Goal: Contribute content

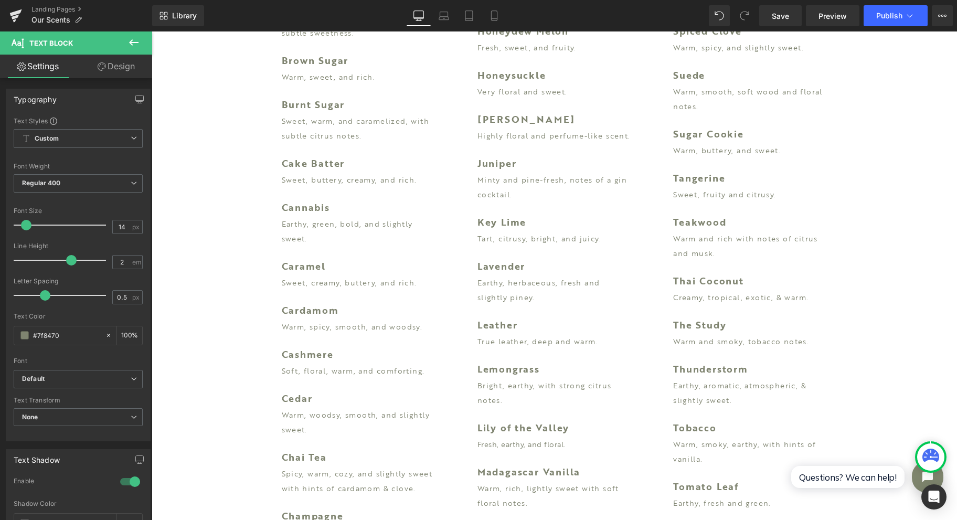
scroll to position [1329, 0]
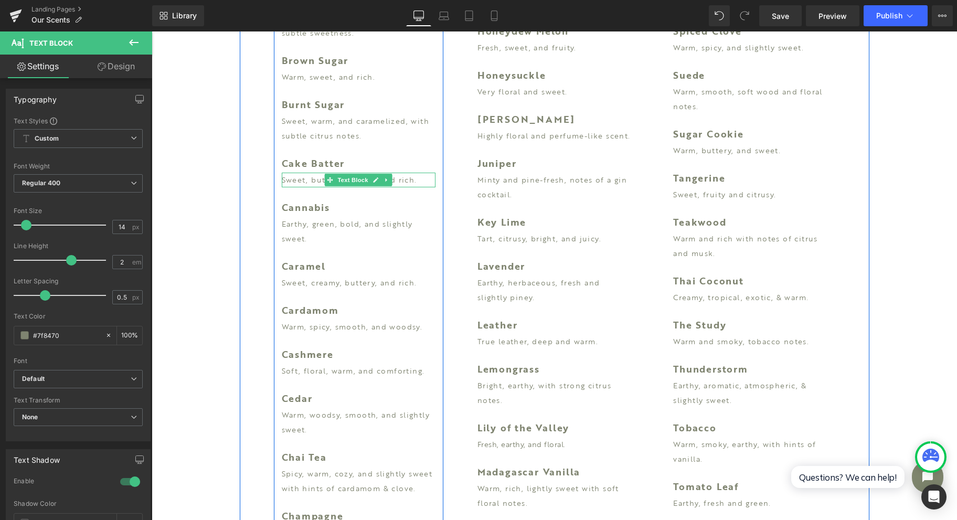
click at [309, 179] on p "Sweet, buttery, creamy, and rich." at bounding box center [359, 180] width 154 height 15
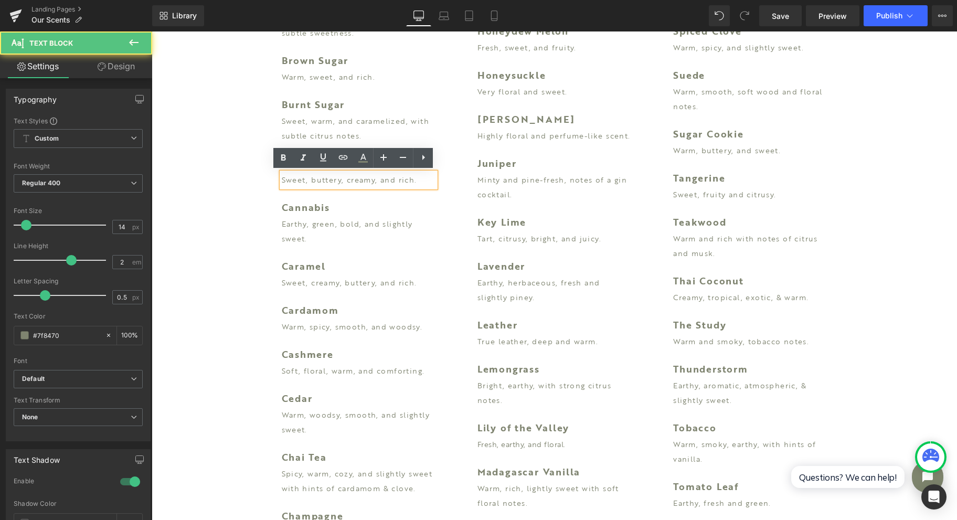
drag, startPoint x: 304, startPoint y: 181, endPoint x: 274, endPoint y: 180, distance: 30.4
click at [282, 180] on div "Sweet, buttery, creamy, and rich." at bounding box center [359, 180] width 154 height 15
click at [298, 179] on p "Sweet, buttery, creamy, and rich." at bounding box center [359, 180] width 154 height 15
click at [302, 180] on p "Sweet, buttery, creamy, and rich." at bounding box center [359, 180] width 154 height 15
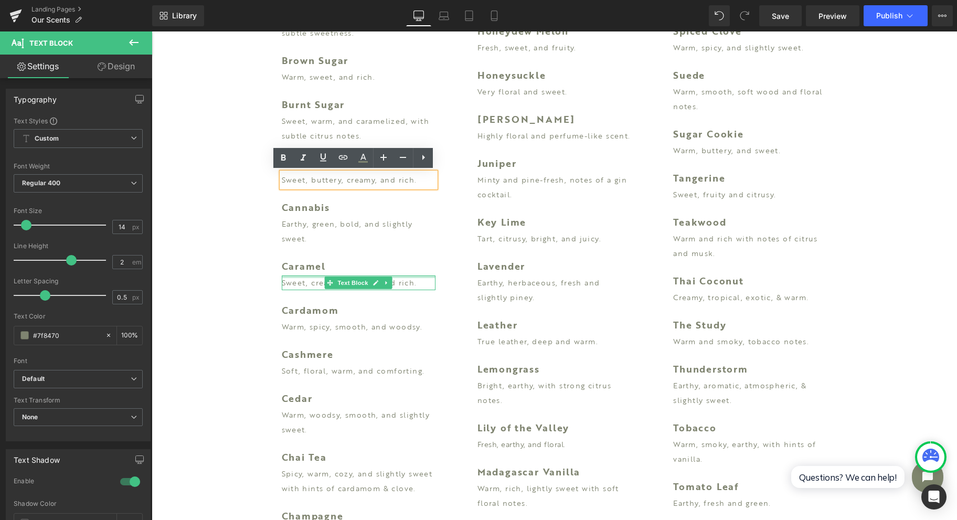
click at [299, 281] on p "Sweet, creamy, buttery, and rich." at bounding box center [359, 283] width 154 height 15
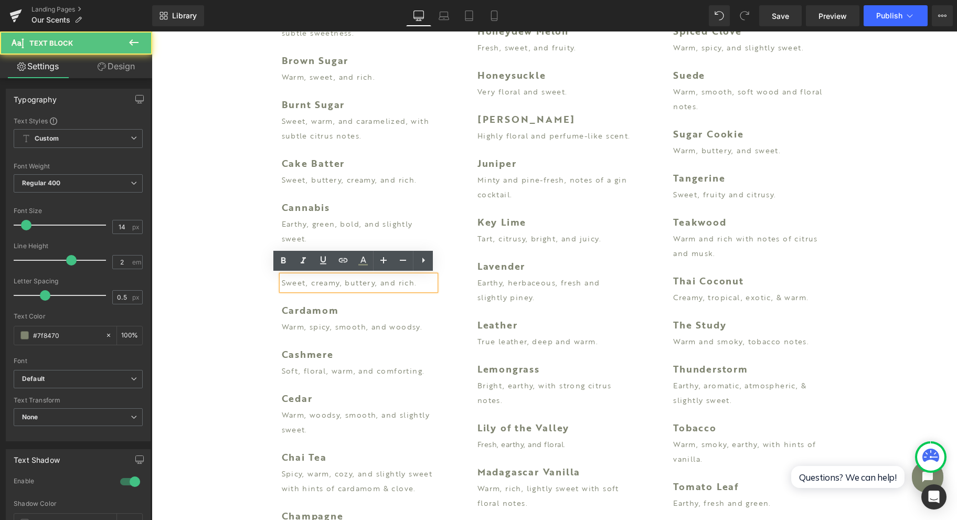
drag, startPoint x: 422, startPoint y: 281, endPoint x: 415, endPoint y: 281, distance: 7.3
click at [415, 281] on p "Sweet, creamy, buttery, and rich." at bounding box center [359, 283] width 154 height 15
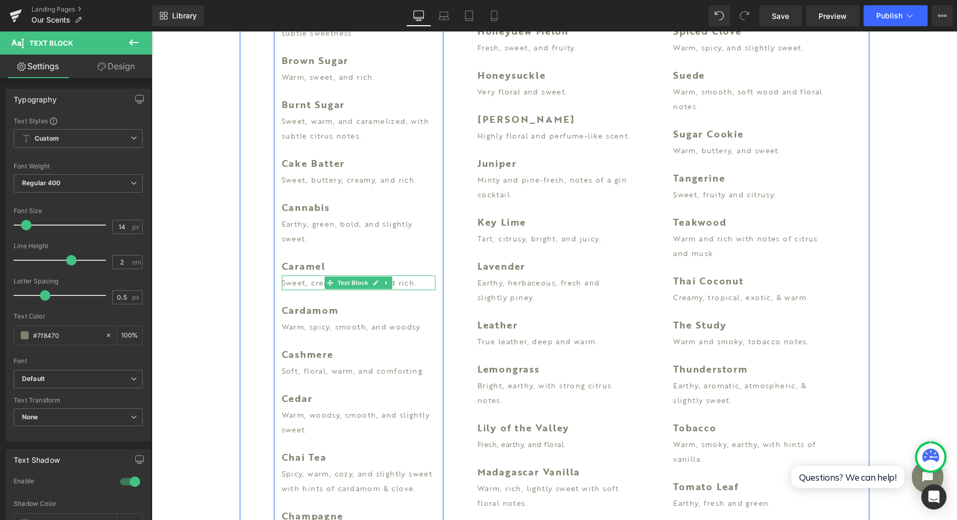
click at [413, 282] on p "Sweet, creamy, buttery, and rich." at bounding box center [359, 283] width 154 height 15
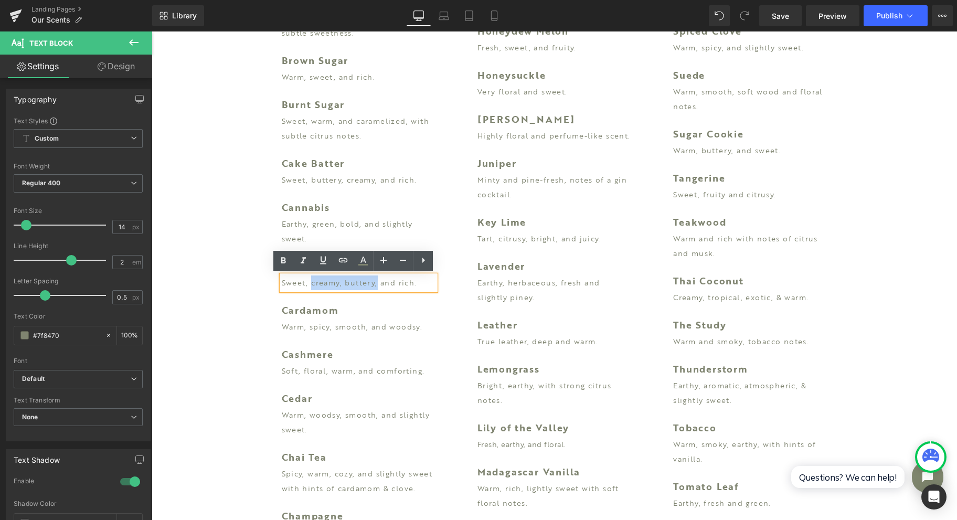
drag, startPoint x: 372, startPoint y: 284, endPoint x: 308, endPoint y: 282, distance: 64.1
click at [308, 282] on p "Sweet, creamy, buttery, and rich." at bounding box center [359, 283] width 154 height 15
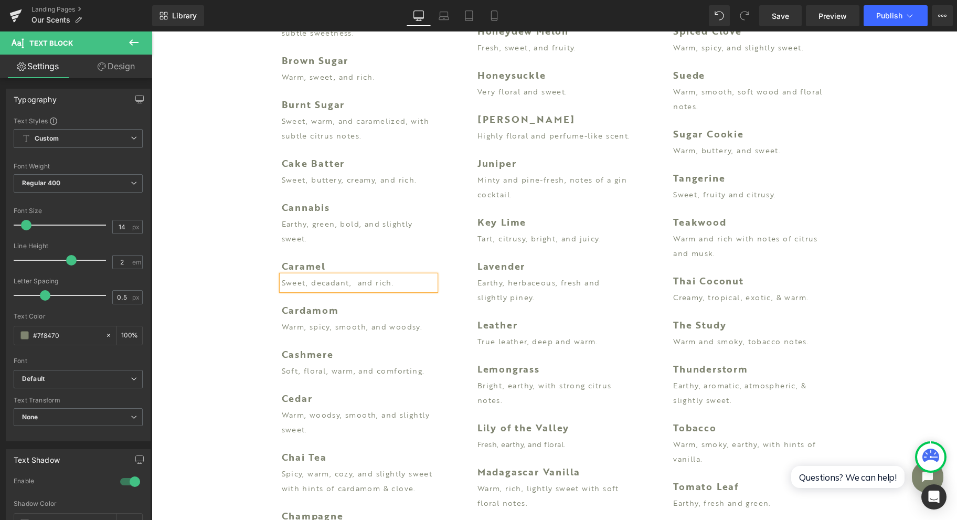
click at [320, 282] on p "Sweet, decadant, and rich." at bounding box center [359, 283] width 154 height 15
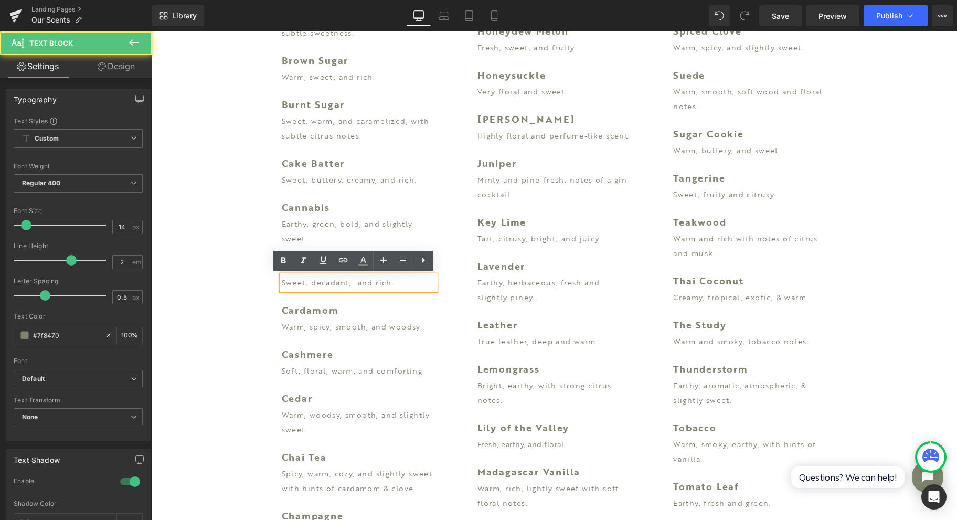
click at [335, 283] on p "Sweet, decadant, and rich." at bounding box center [359, 283] width 154 height 15
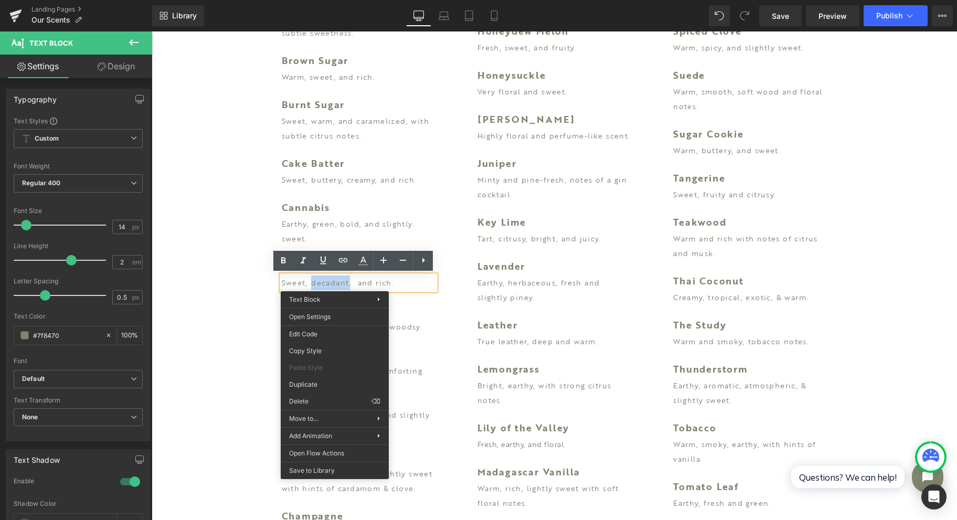
drag, startPoint x: 468, startPoint y: 216, endPoint x: 335, endPoint y: 277, distance: 146.3
click at [470, 216] on div "Earth Text Block Earthy and clean - fresh "clean" soil. Text Block Elderflower …" at bounding box center [555, 90] width 170 height 1852
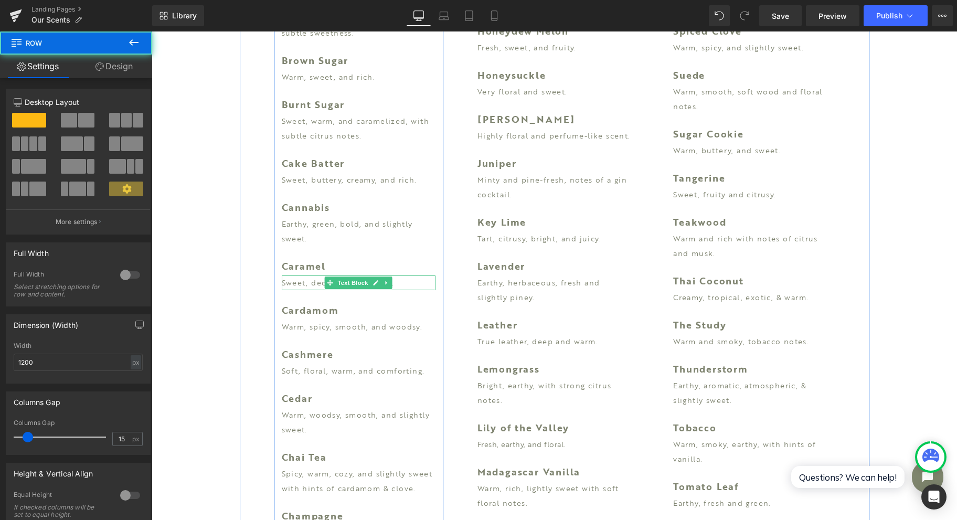
click at [305, 280] on p "Sweet, decadant, and rich." at bounding box center [359, 283] width 154 height 15
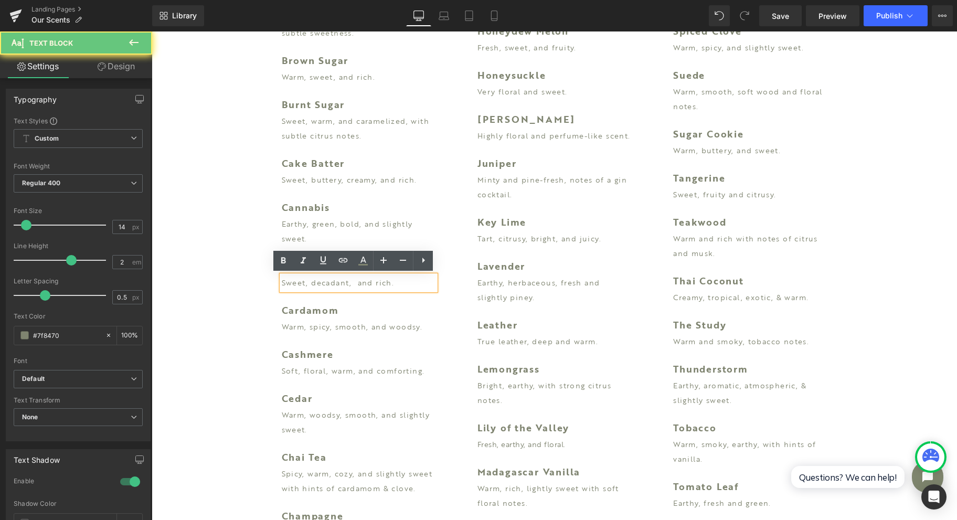
click at [314, 282] on p "Sweet, decadant, and rich." at bounding box center [359, 283] width 154 height 15
drag, startPoint x: 342, startPoint y: 280, endPoint x: 313, endPoint y: 278, distance: 29.0
click at [313, 278] on p "Sweet, decadant, and rich." at bounding box center [359, 283] width 154 height 15
click at [315, 279] on p "Sweet, decadant, and rich." at bounding box center [359, 283] width 154 height 15
click at [352, 283] on p "Sweet, decadant, and rich." at bounding box center [359, 283] width 154 height 15
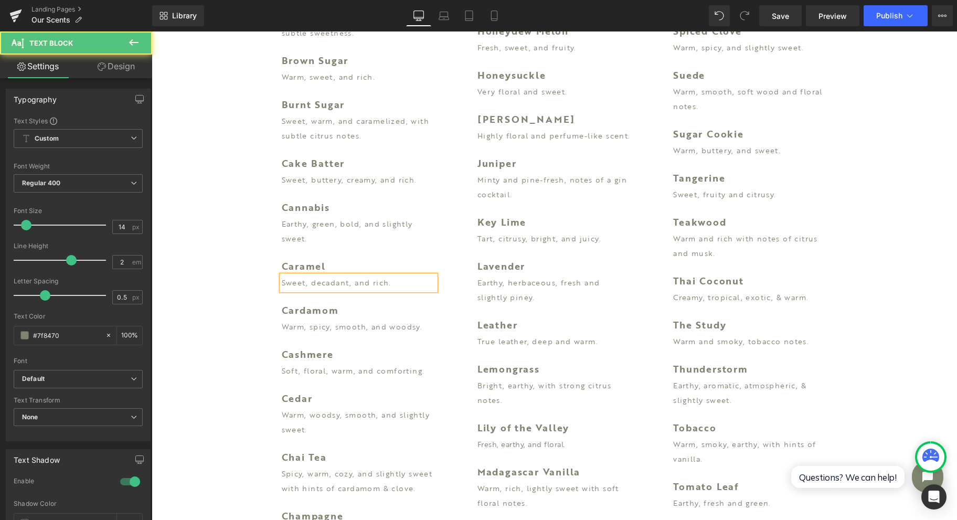
click at [339, 287] on p "Sweet, decadant, and rich." at bounding box center [359, 283] width 154 height 15
click at [344, 282] on p "Sweet, decadant, and rich." at bounding box center [359, 283] width 154 height 15
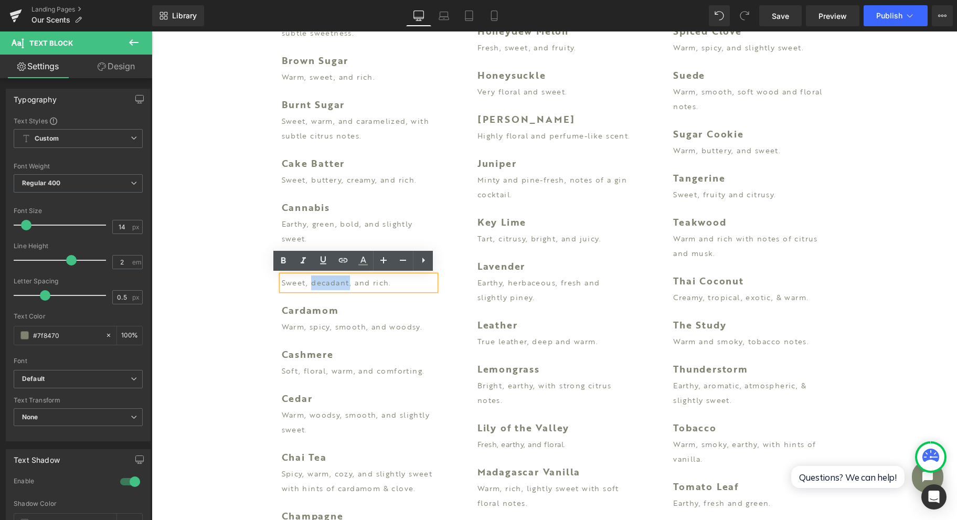
drag, startPoint x: 344, startPoint y: 282, endPoint x: 305, endPoint y: 289, distance: 39.3
click at [305, 289] on p "Sweet, decadant, and rich." at bounding box center [359, 283] width 154 height 15
click at [326, 279] on p "Sweet, decadant, and rich." at bounding box center [359, 283] width 154 height 15
click at [432, 286] on div "Sweet, decadant, and rich." at bounding box center [359, 283] width 154 height 15
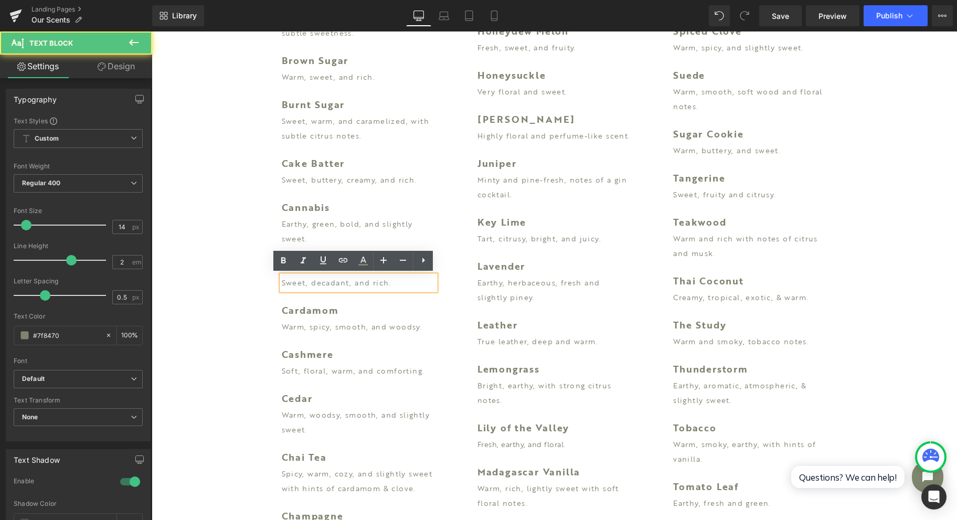
drag, startPoint x: 491, startPoint y: 278, endPoint x: 374, endPoint y: 284, distance: 117.2
click at [491, 278] on p "Earthy, herbaceous, fresh and slightly piney." at bounding box center [555, 290] width 154 height 29
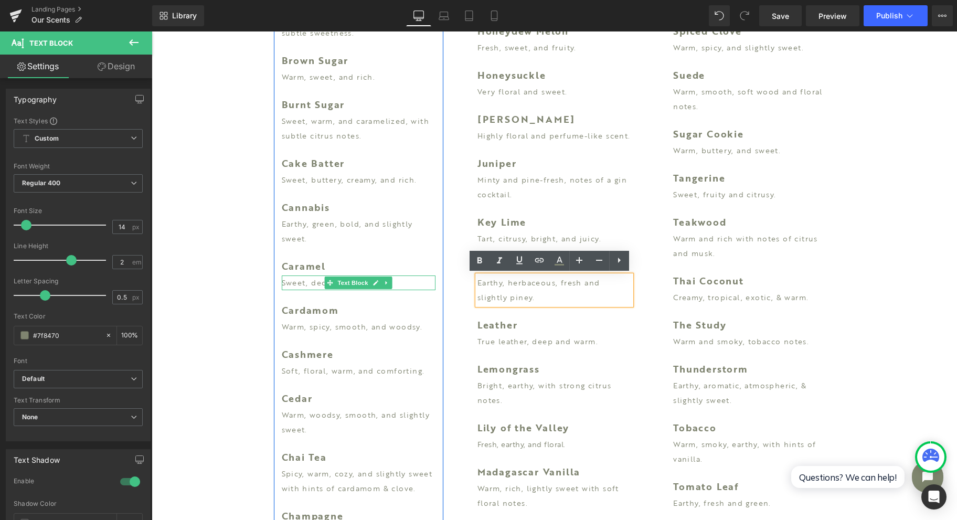
click at [298, 286] on p "Sweet, decadant, and rich." at bounding box center [359, 283] width 154 height 15
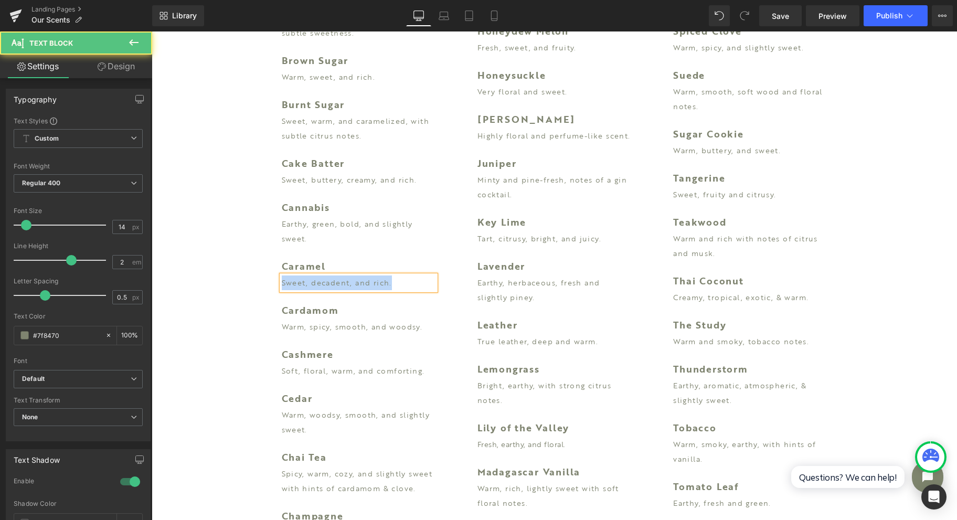
drag, startPoint x: 401, startPoint y: 282, endPoint x: 269, endPoint y: 282, distance: 132.3
click at [274, 282] on div "Agave Text Block Tropical, sweet, and slightly citrus. Text Block Almond Text B…" at bounding box center [359, 75] width 170 height 1822
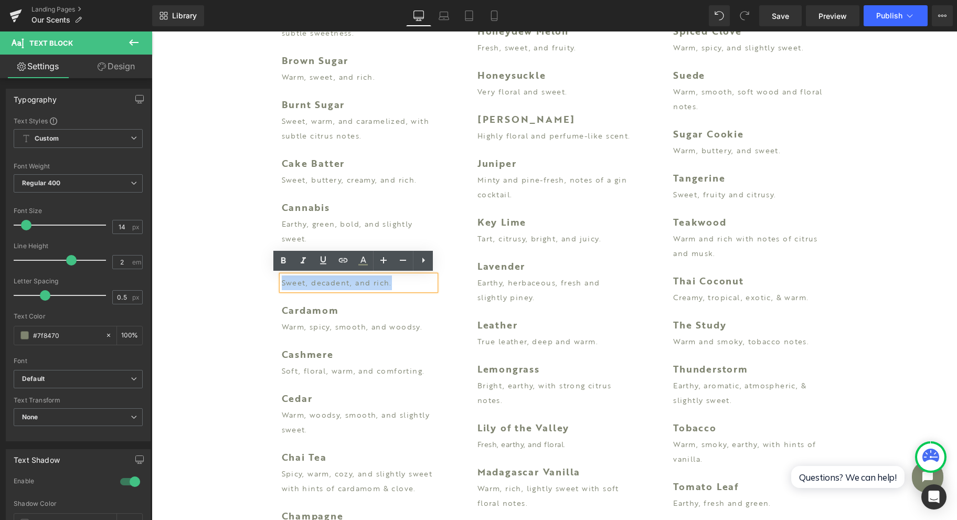
copy p "Sweet, decadent, and rich."
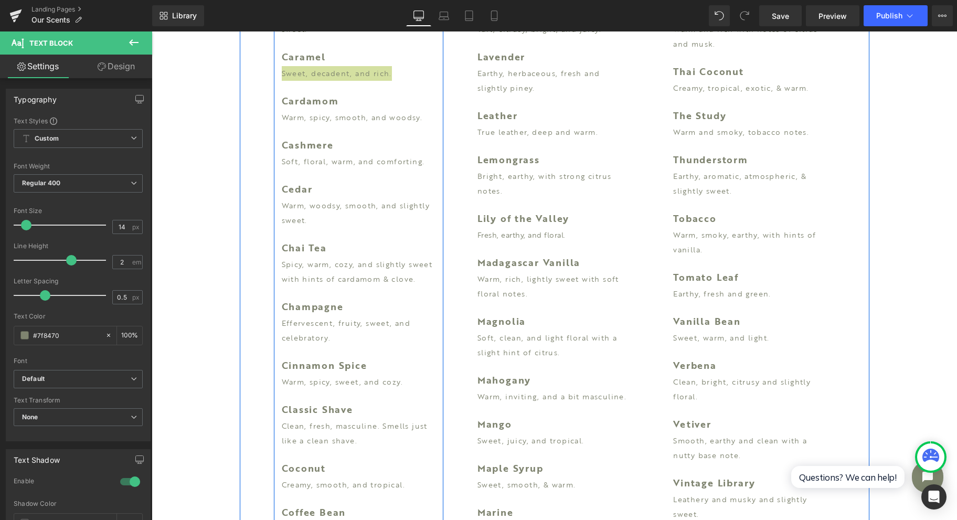
scroll to position [1539, 0]
drag, startPoint x: 314, startPoint y: 277, endPoint x: 418, endPoint y: 279, distance: 104.0
click at [314, 277] on p "Spicy, warm, cozy, and slightly sweet with hints of cardamom & clove." at bounding box center [359, 271] width 154 height 29
click at [418, 279] on p "Spicy, warm, cozy, and slightly sweet with hints of cardamom & clove." at bounding box center [359, 271] width 154 height 29
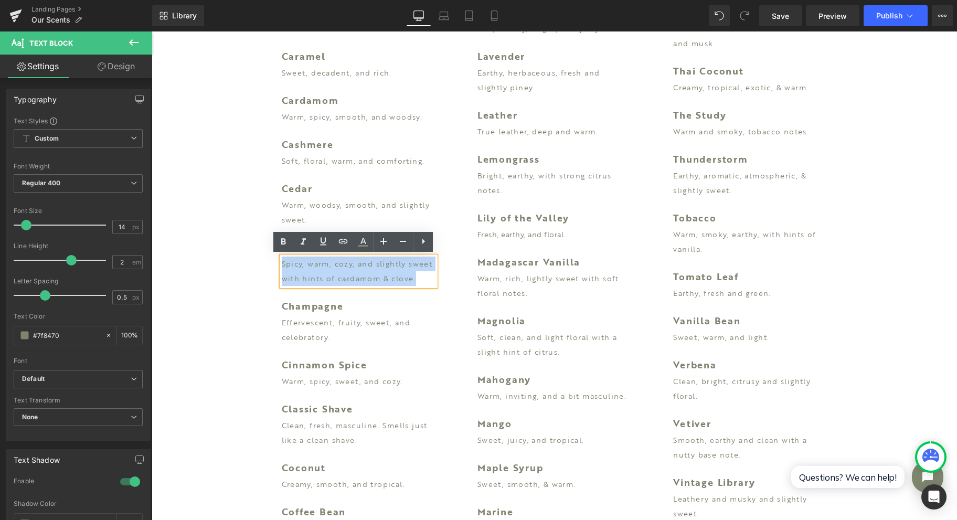
drag, startPoint x: 418, startPoint y: 279, endPoint x: 213, endPoint y: 253, distance: 206.3
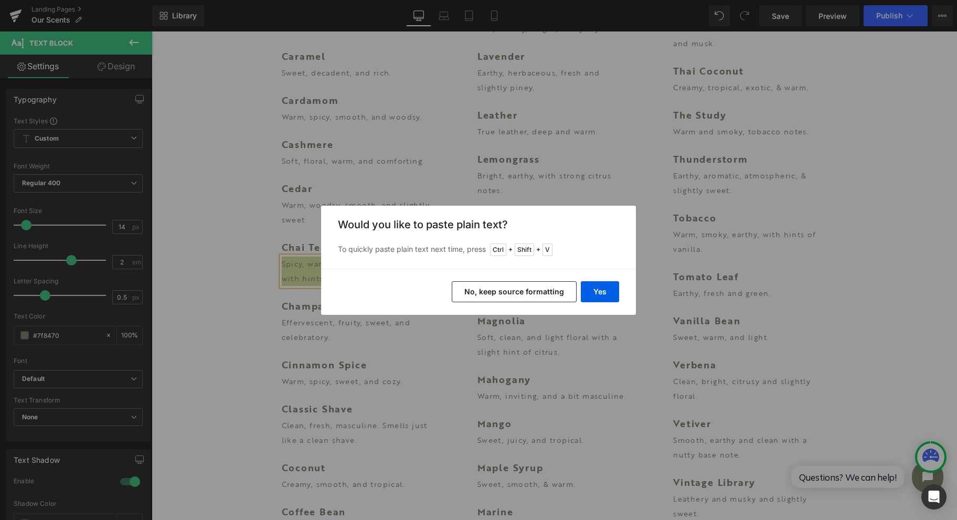
click at [605, 294] on button "Yes" at bounding box center [600, 291] width 38 height 21
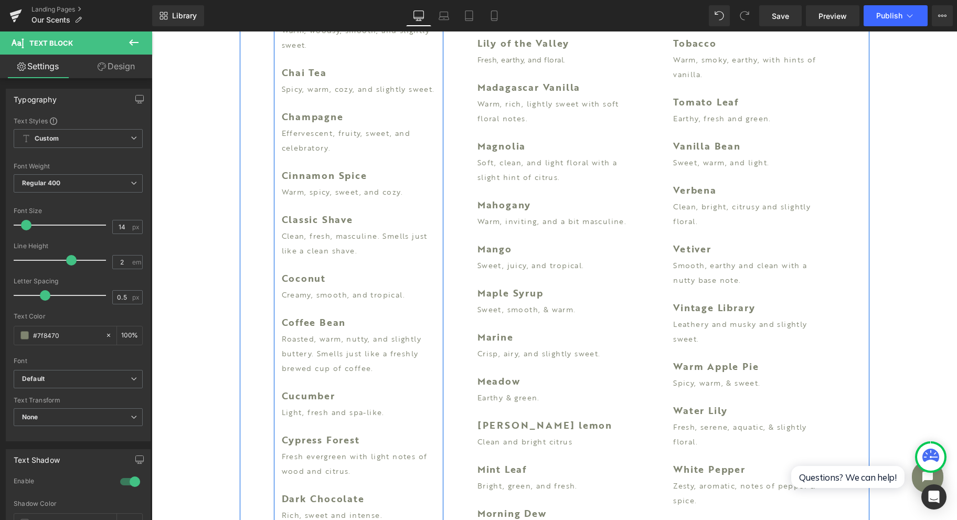
scroll to position [1609, 0]
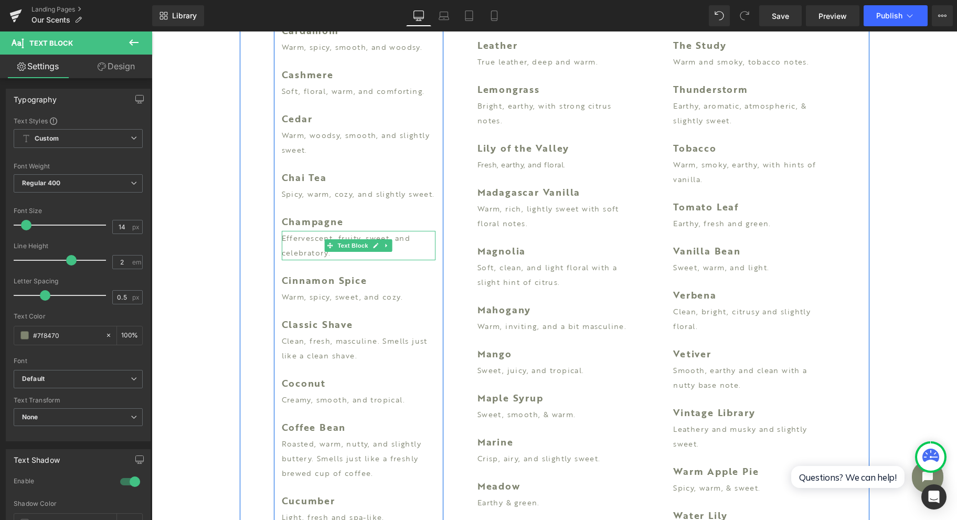
click at [303, 249] on p "Effervescent, fruity, sweet, and celebratory." at bounding box center [359, 245] width 154 height 29
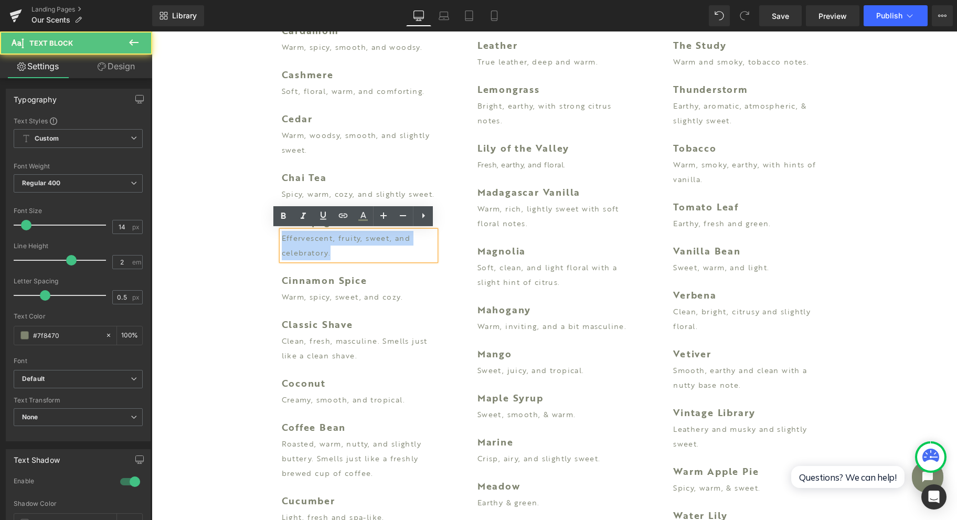
drag, startPoint x: 350, startPoint y: 256, endPoint x: 253, endPoint y: 233, distance: 98.7
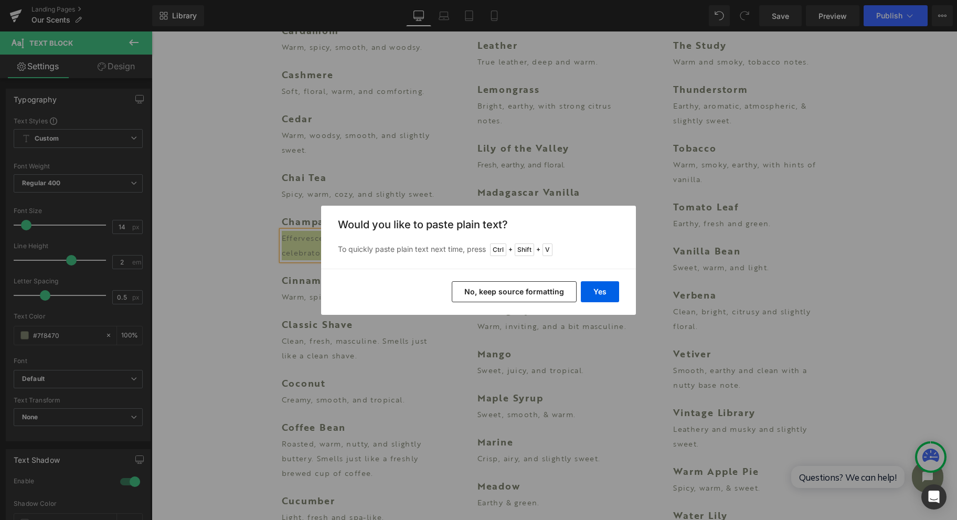
click at [595, 295] on button "Yes" at bounding box center [600, 291] width 38 height 21
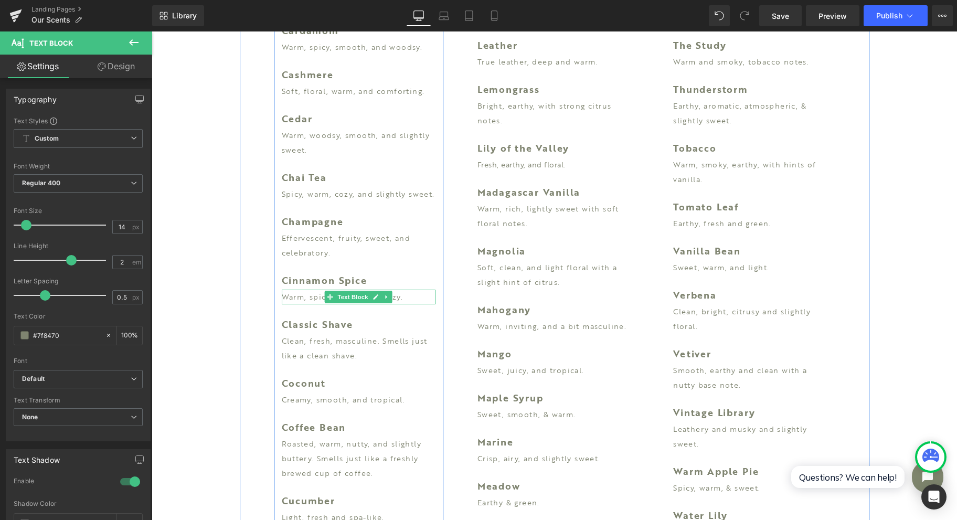
click at [356, 298] on span "Text Block" at bounding box center [353, 297] width 35 height 13
click at [413, 297] on p "Warm, spicy, sweet, and cozy." at bounding box center [359, 297] width 154 height 15
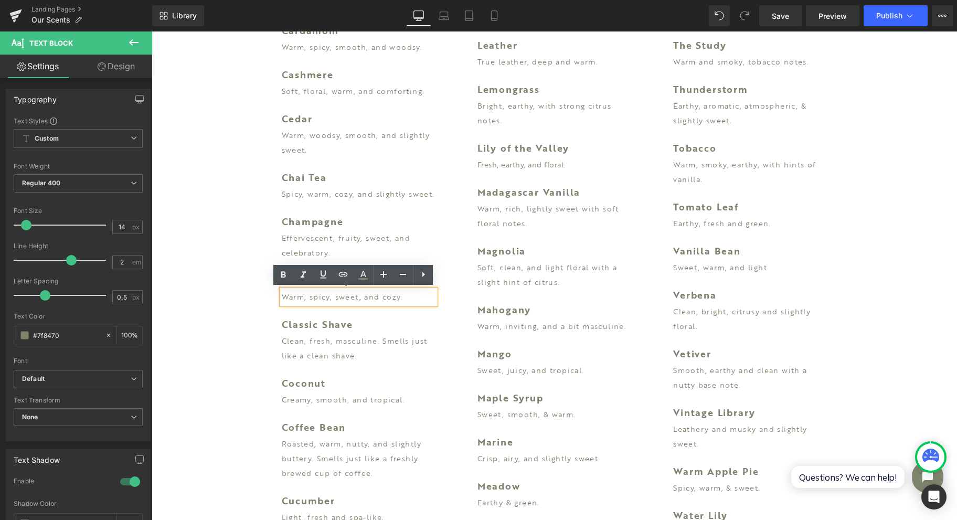
drag, startPoint x: 413, startPoint y: 297, endPoint x: 274, endPoint y: 293, distance: 138.1
click at [282, 293] on div "Warm, spicy, sweet, and cozy." at bounding box center [359, 297] width 154 height 15
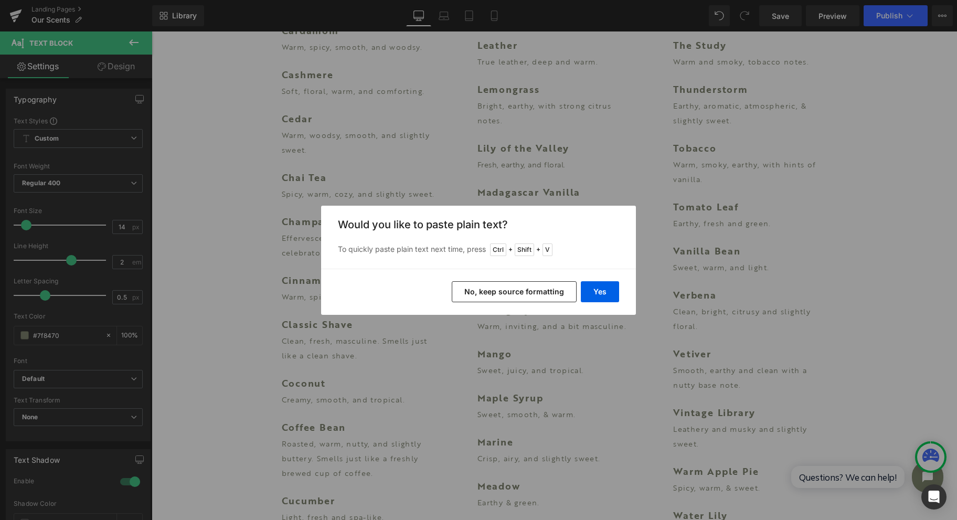
click at [590, 291] on button "Yes" at bounding box center [600, 291] width 38 height 21
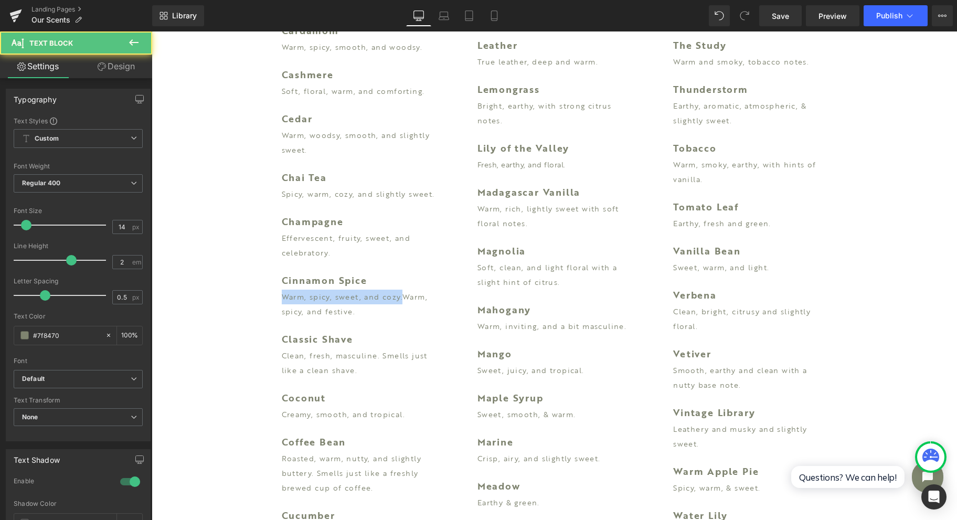
drag, startPoint x: 397, startPoint y: 296, endPoint x: 303, endPoint y: 291, distance: 94.1
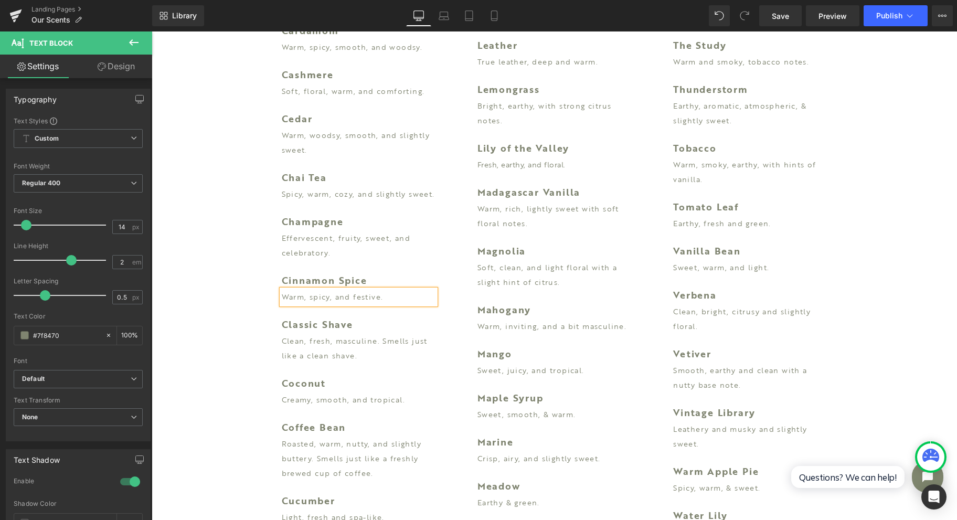
drag, startPoint x: 364, startPoint y: 344, endPoint x: 378, endPoint y: 341, distance: 14.5
click at [364, 344] on div "Clean, fresh, masculine. Smells just like a clean shave. Text Block" at bounding box center [359, 348] width 154 height 29
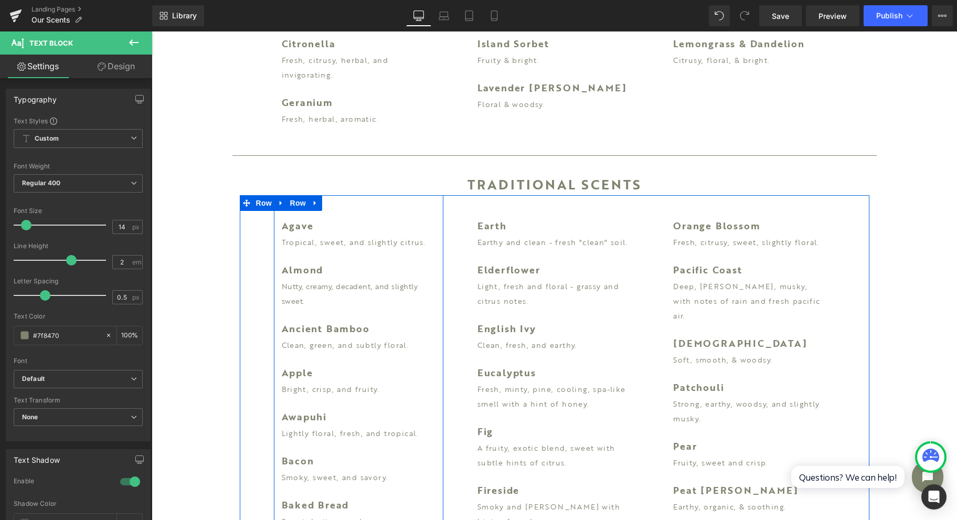
scroll to position [140, 0]
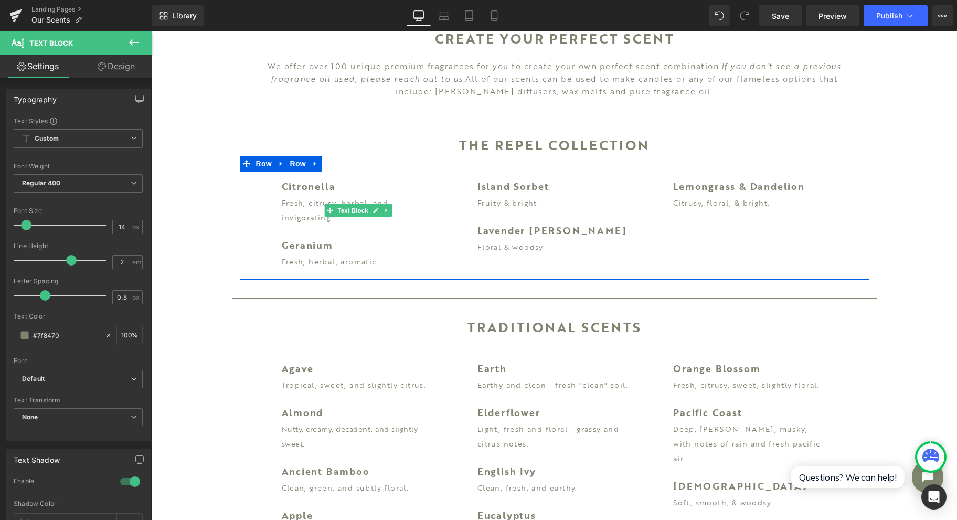
click at [289, 209] on p "Fresh, citrusy, herbal, and invigorating." at bounding box center [359, 210] width 154 height 29
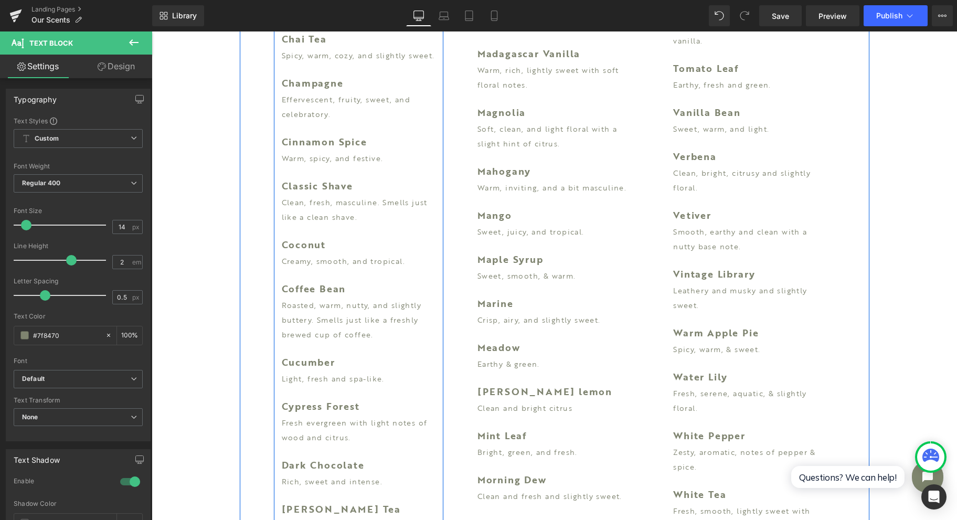
scroll to position [1749, 0]
click at [292, 214] on p "Clean, fresh, masculine. Smells just like a clean shave." at bounding box center [359, 208] width 154 height 29
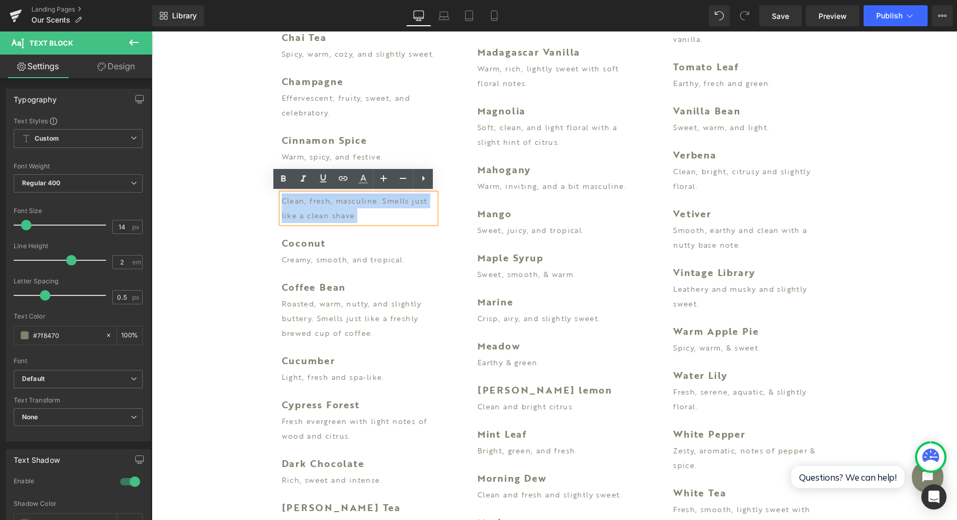
drag, startPoint x: 360, startPoint y: 216, endPoint x: 249, endPoint y: 195, distance: 112.2
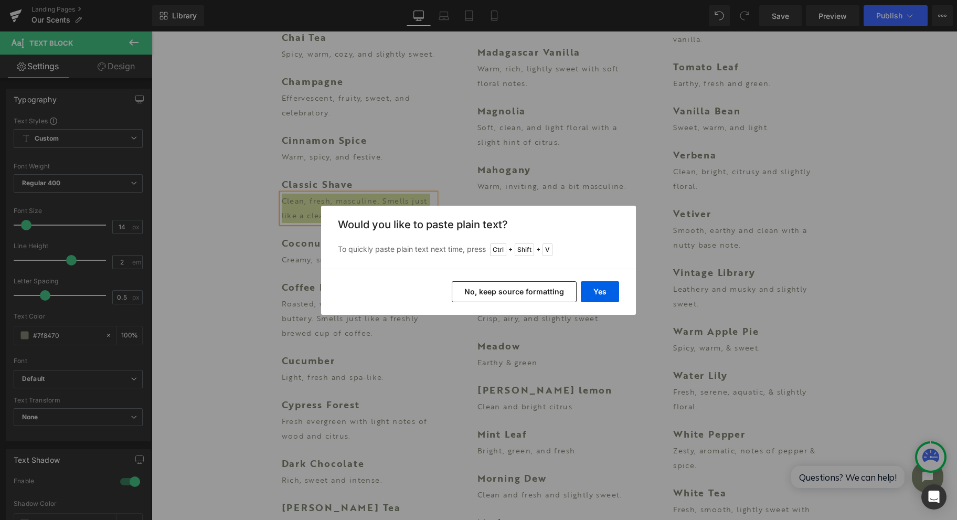
click at [593, 293] on button "Yes" at bounding box center [600, 291] width 38 height 21
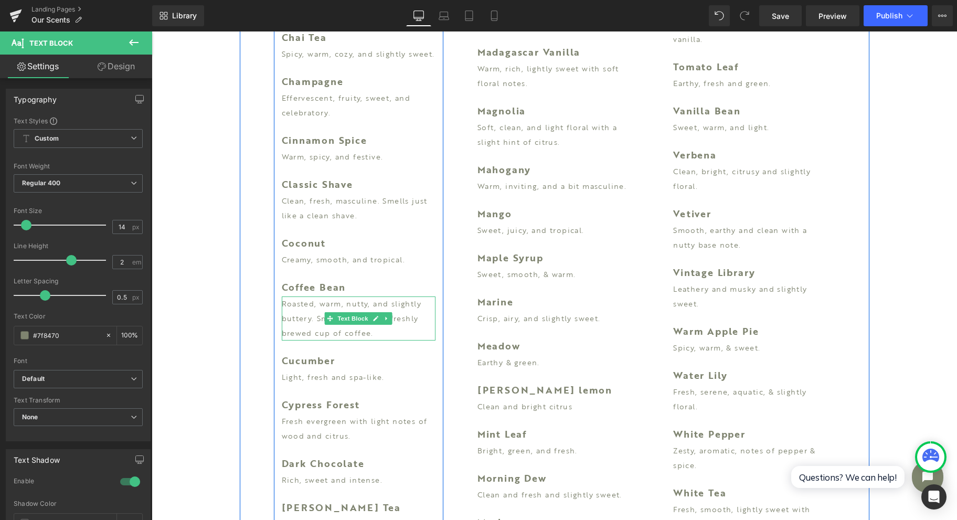
drag, startPoint x: 319, startPoint y: 322, endPoint x: 284, endPoint y: 325, distance: 35.3
click at [325, 321] on span at bounding box center [330, 318] width 11 height 13
click at [292, 323] on p "Roasted, warm, nutty, and slightly buttery. Smells just like a freshly brewed c…" at bounding box center [359, 319] width 154 height 44
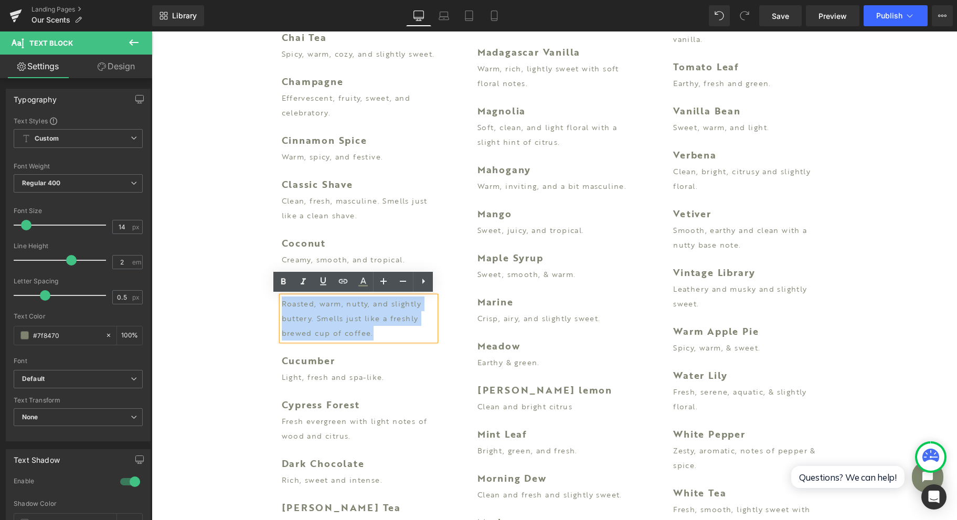
drag, startPoint x: 378, startPoint y: 334, endPoint x: 267, endPoint y: 291, distance: 119.6
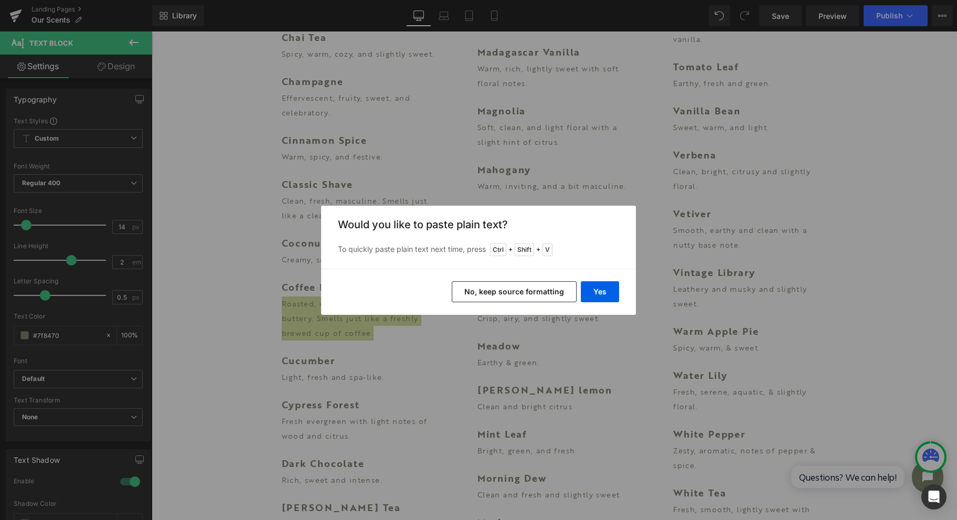
click at [610, 294] on button "Yes" at bounding box center [600, 291] width 38 height 21
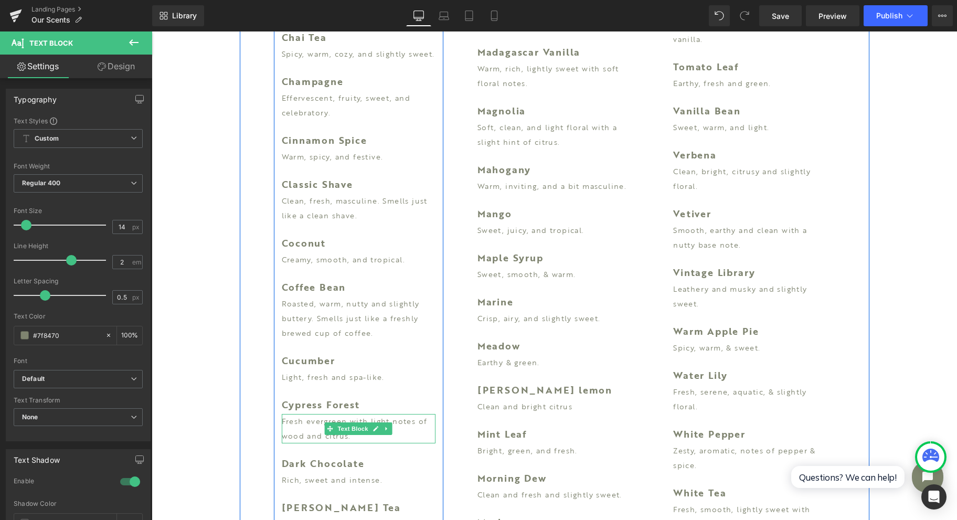
click at [293, 435] on p "Fresh evergreen with light notes of wood and citrus." at bounding box center [359, 428] width 154 height 29
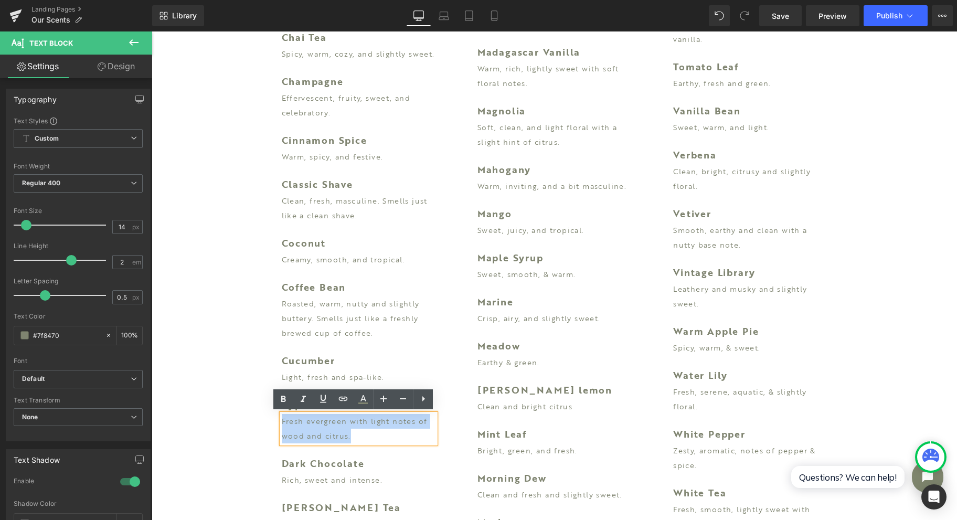
drag, startPoint x: 360, startPoint y: 439, endPoint x: 258, endPoint y: 417, distance: 104.6
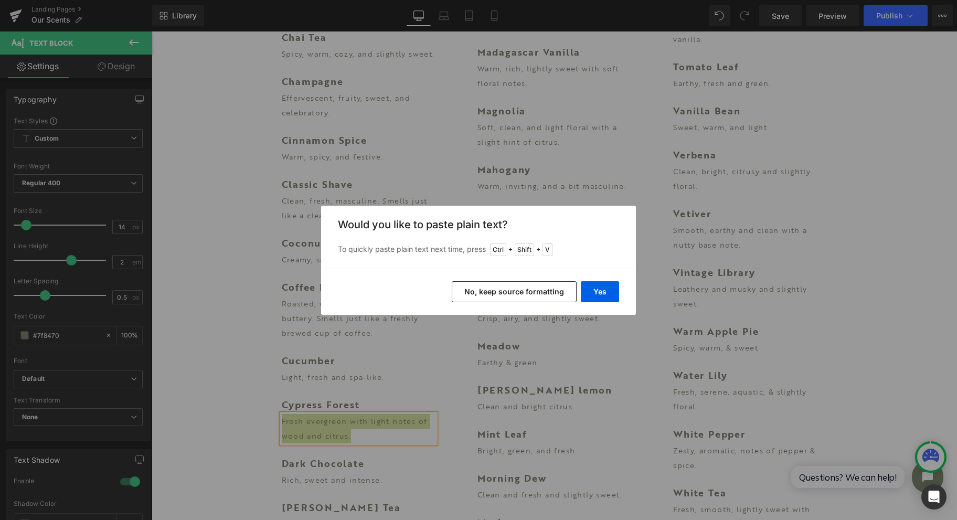
click at [598, 292] on button "Yes" at bounding box center [600, 291] width 38 height 21
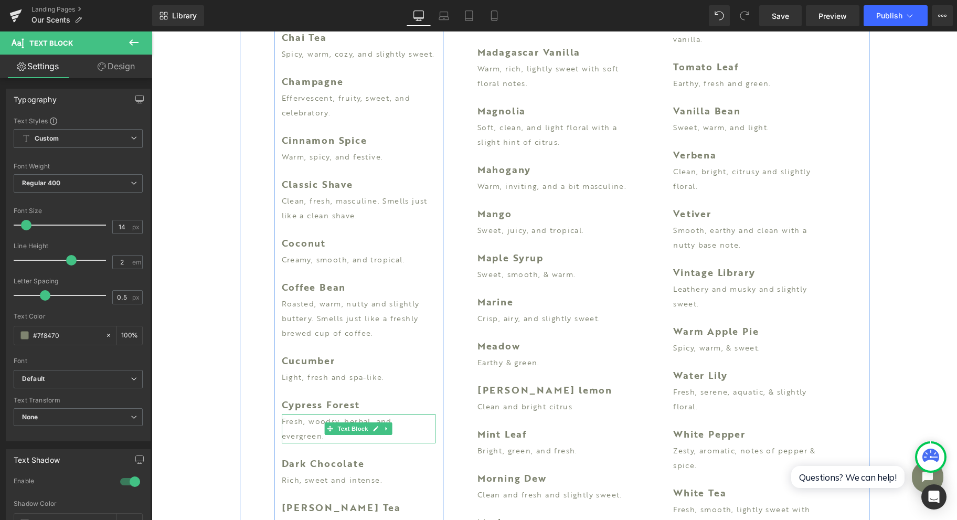
click at [315, 438] on p "Fresh, woodsy, herbal, and evergreen." at bounding box center [359, 428] width 154 height 29
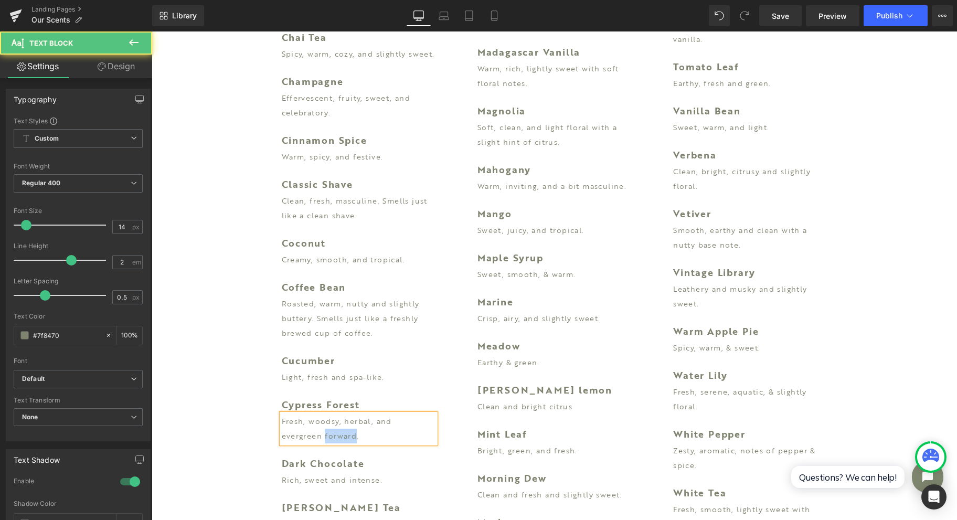
drag, startPoint x: 307, startPoint y: 438, endPoint x: 268, endPoint y: 437, distance: 38.9
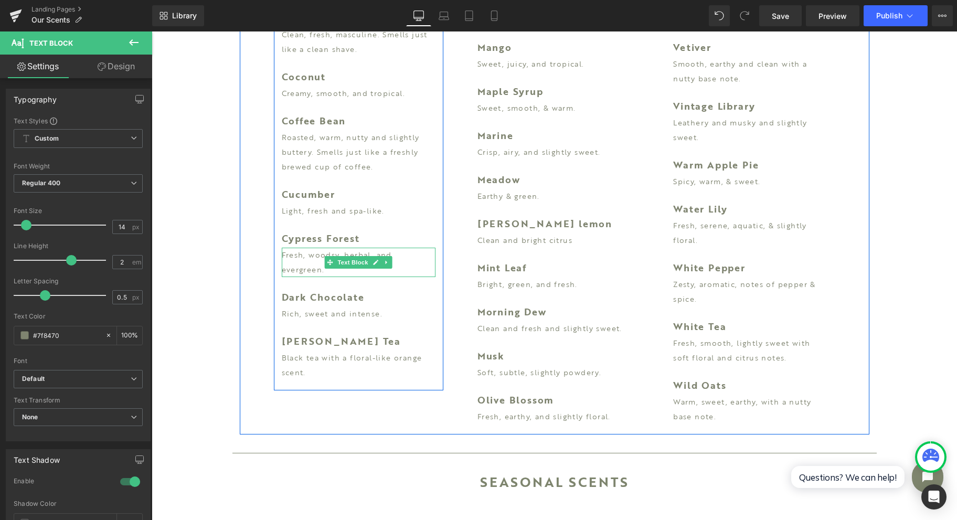
scroll to position [1959, 0]
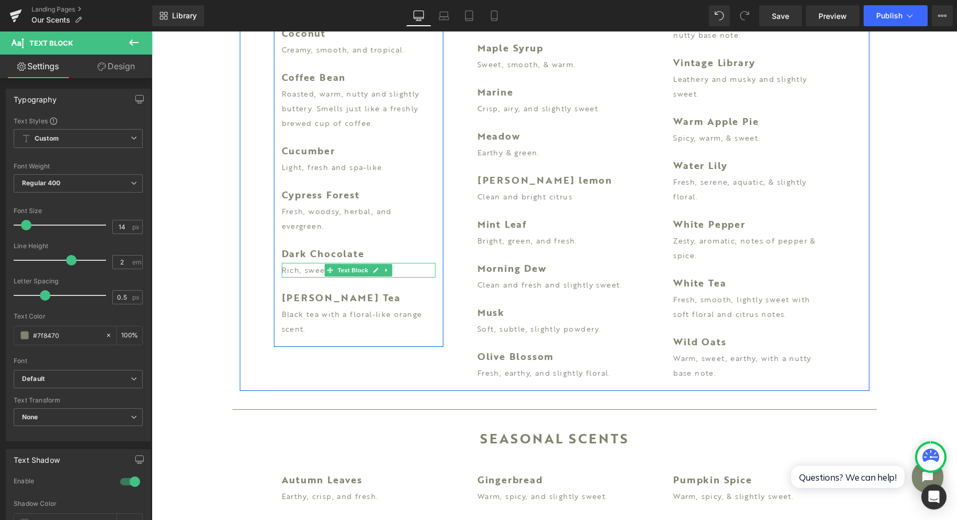
drag, startPoint x: 299, startPoint y: 274, endPoint x: 384, endPoint y: 271, distance: 85.1
click at [299, 273] on p "Rich, sweet and intense." at bounding box center [359, 270] width 154 height 15
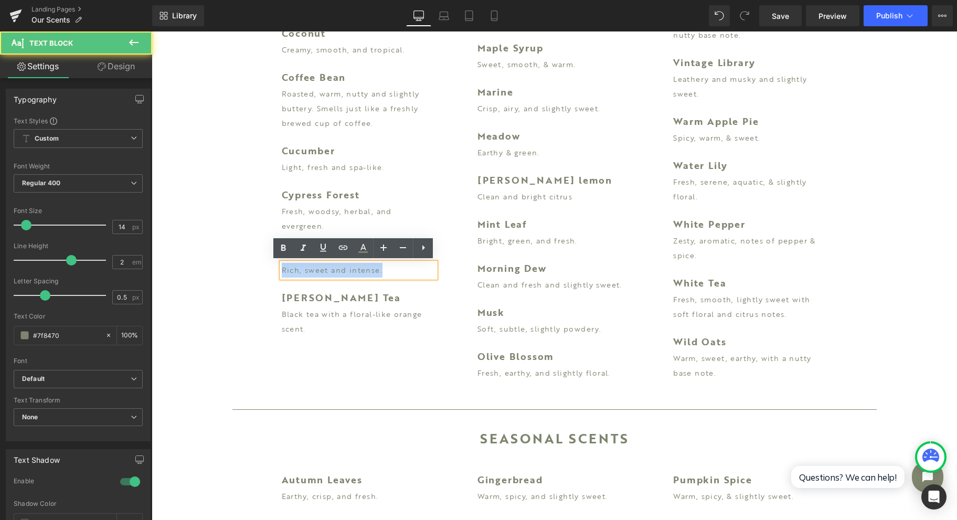
drag, startPoint x: 401, startPoint y: 267, endPoint x: 273, endPoint y: 266, distance: 128.1
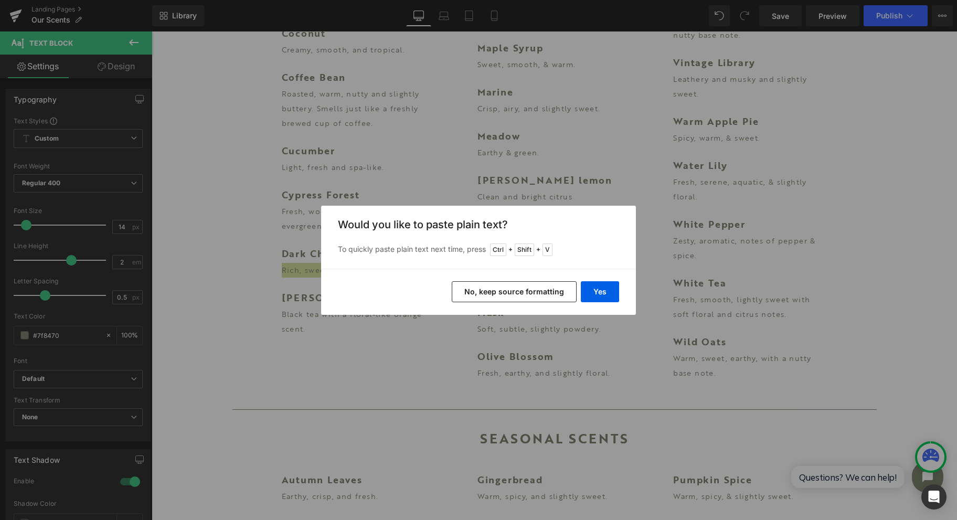
click at [599, 295] on button "Yes" at bounding box center [600, 291] width 38 height 21
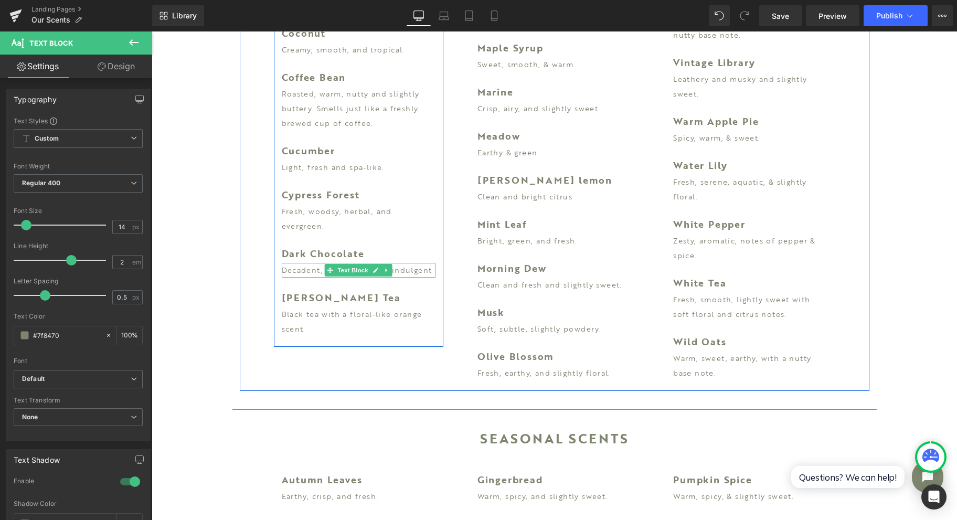
drag, startPoint x: 419, startPoint y: 269, endPoint x: 431, endPoint y: 268, distance: 12.2
click at [419, 269] on p "Decadent, rich, sweet and indulgent" at bounding box center [359, 270] width 154 height 15
drag, startPoint x: 303, startPoint y: 319, endPoint x: 307, endPoint y: 331, distance: 12.6
click at [303, 319] on p "Black tea with a floral-like orange scent." at bounding box center [359, 321] width 154 height 29
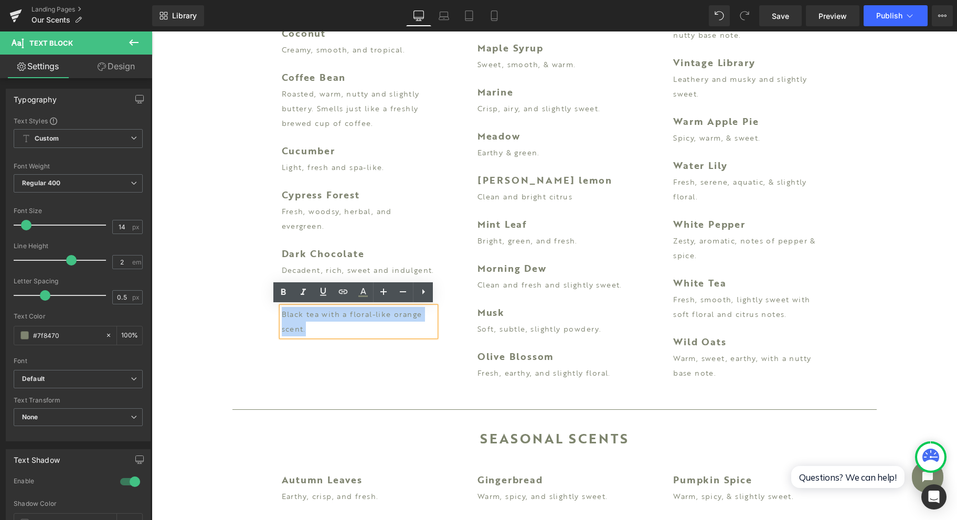
drag, startPoint x: 312, startPoint y: 330, endPoint x: 243, endPoint y: 304, distance: 73.2
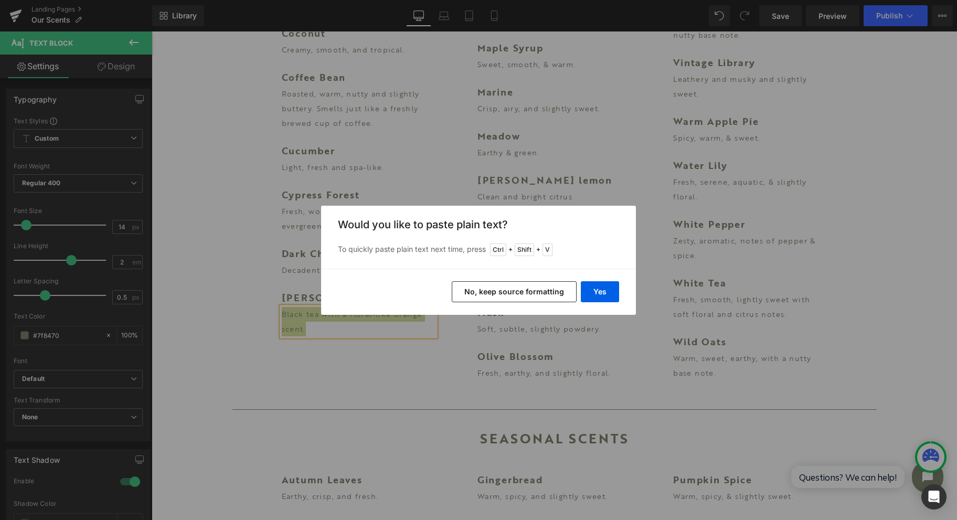
click at [601, 298] on button "Yes" at bounding box center [600, 291] width 38 height 21
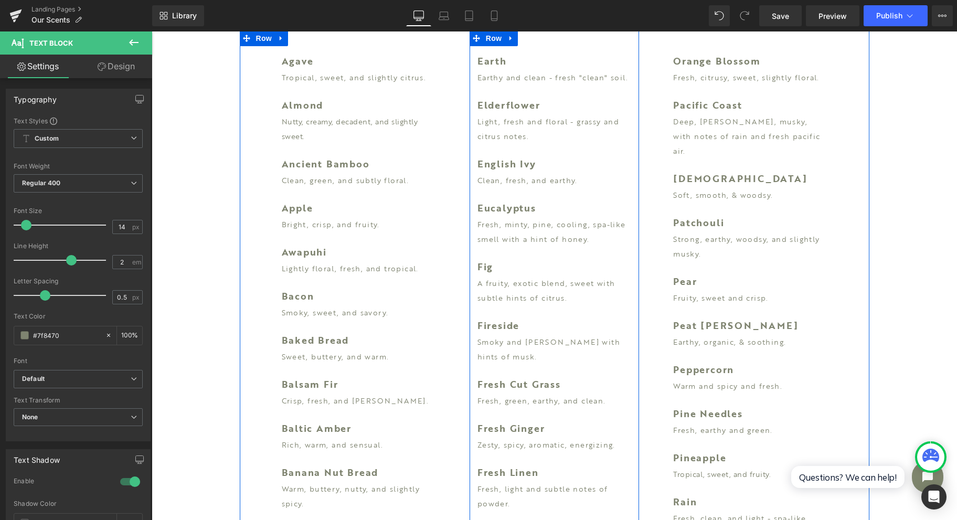
scroll to position [350, 0]
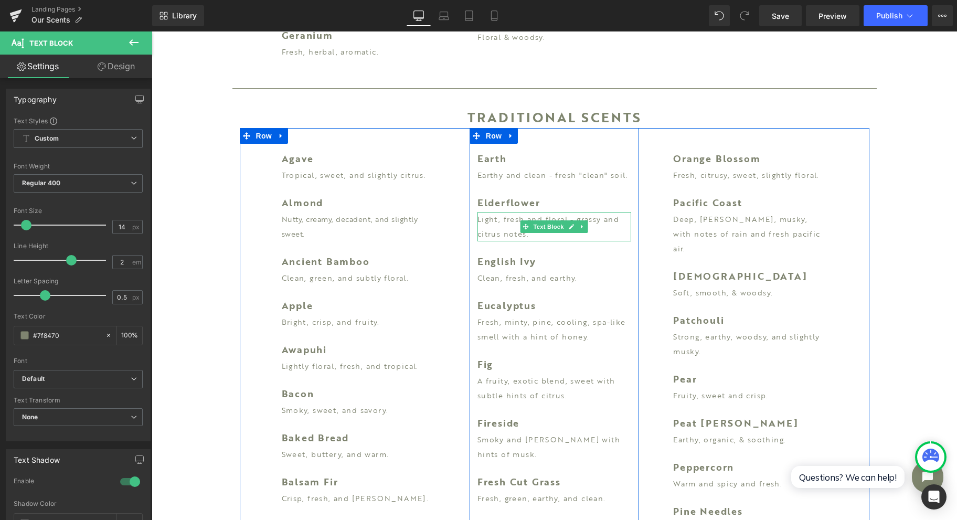
click at [502, 229] on p "Light, fresh and floral - grassy and citrus notes." at bounding box center [555, 226] width 154 height 29
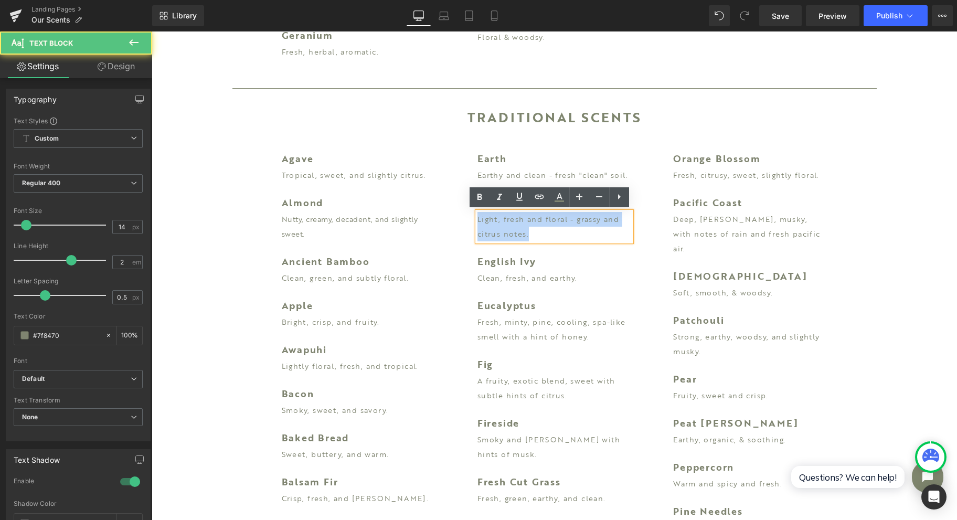
drag, startPoint x: 536, startPoint y: 233, endPoint x: 450, endPoint y: 207, distance: 89.8
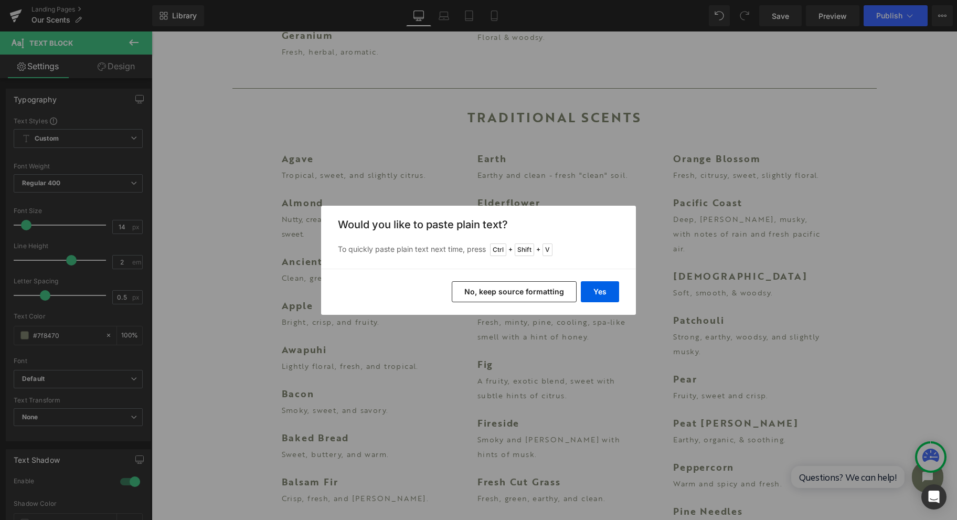
click at [608, 289] on button "Yes" at bounding box center [600, 291] width 38 height 21
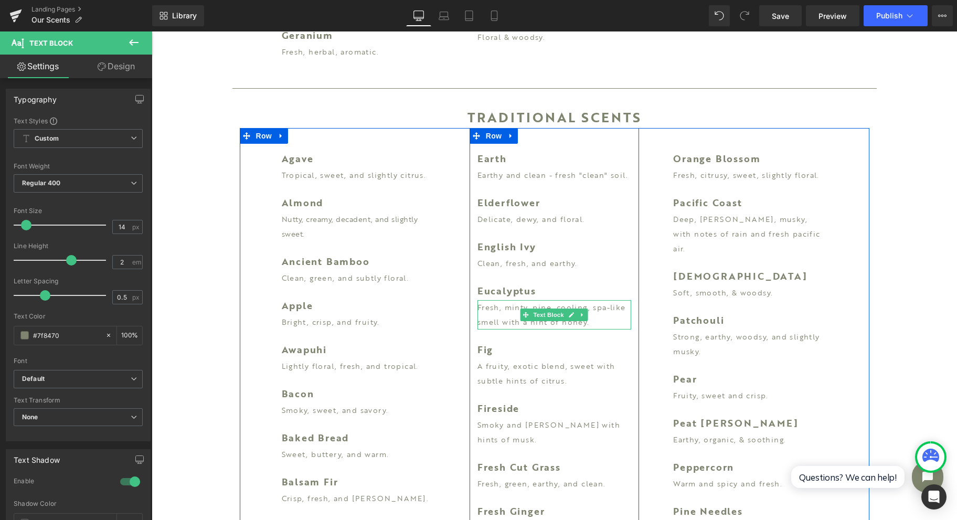
drag, startPoint x: 492, startPoint y: 320, endPoint x: 596, endPoint y: 325, distance: 103.5
click at [492, 320] on p "Fresh, minty, pine, cooling, spa-like smell with a hint of honey." at bounding box center [555, 314] width 154 height 29
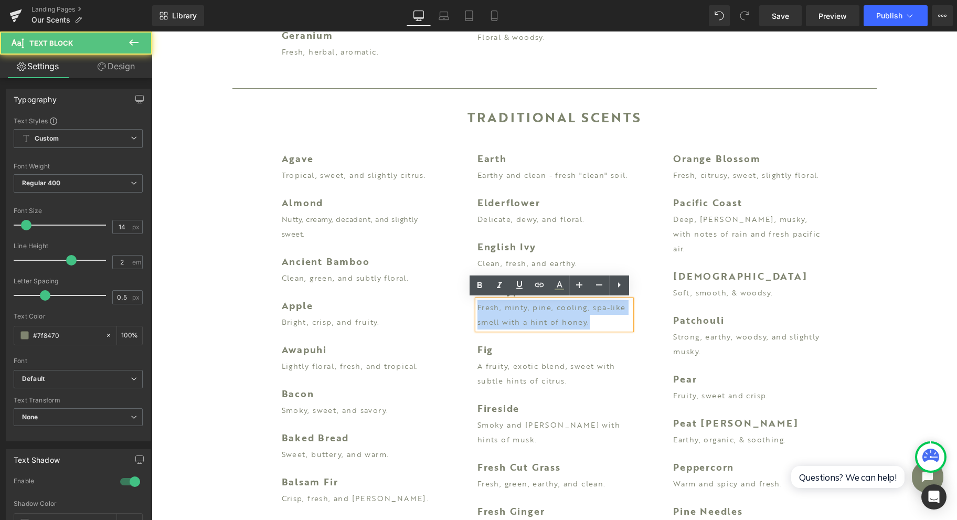
drag, startPoint x: 597, startPoint y: 323, endPoint x: 472, endPoint y: 303, distance: 126.5
click at [478, 303] on p "Fresh, minty, pine, cooling, spa-like smell with a hint of honey." at bounding box center [555, 314] width 154 height 29
paste div
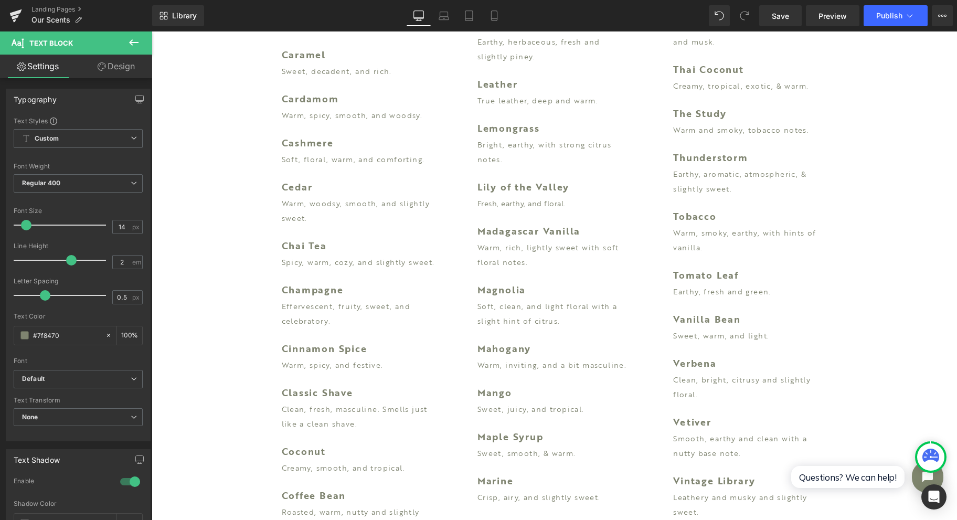
scroll to position [1348, 0]
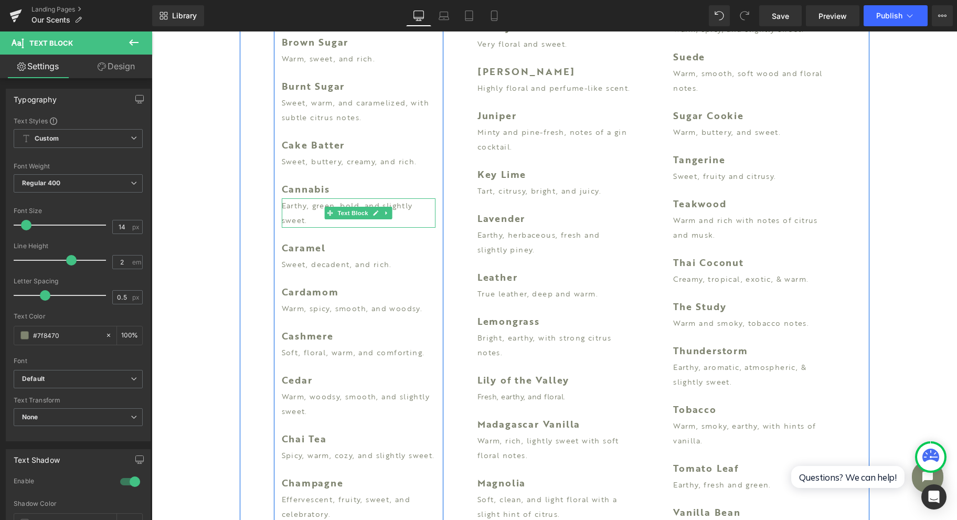
click at [294, 210] on p "Earthy, green, bold, and slightly sweet." at bounding box center [359, 212] width 154 height 29
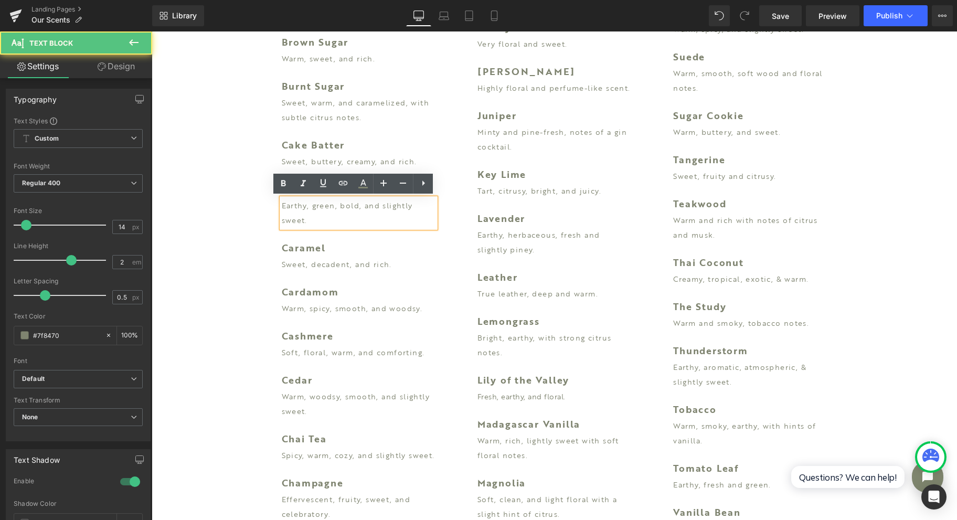
click at [309, 217] on p "Earthy, green, bold, and slightly sweet." at bounding box center [359, 212] width 154 height 29
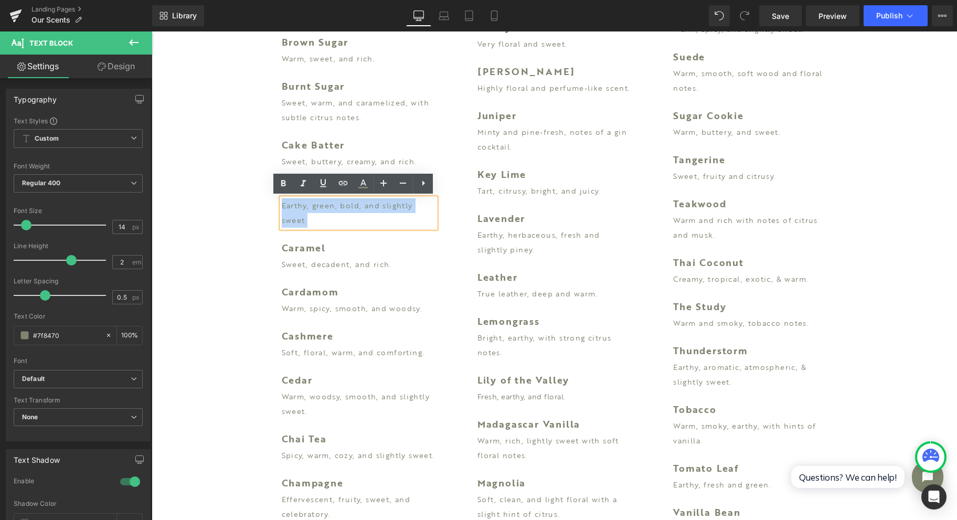
drag, startPoint x: 315, startPoint y: 222, endPoint x: 276, endPoint y: 200, distance: 45.1
click at [282, 200] on p "Earthy, green, bold, and slightly sweet." at bounding box center [359, 212] width 154 height 29
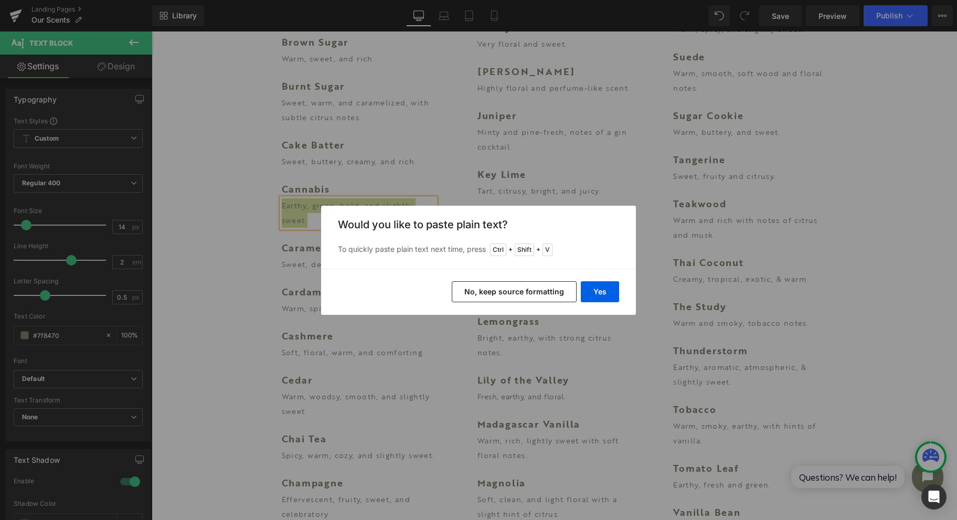
click at [604, 291] on button "Yes" at bounding box center [600, 291] width 38 height 21
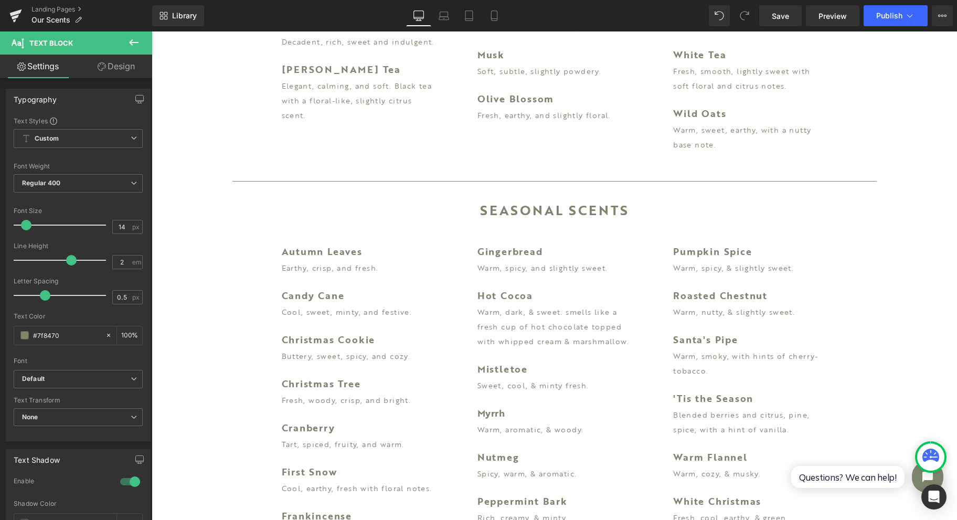
scroll to position [2257, 0]
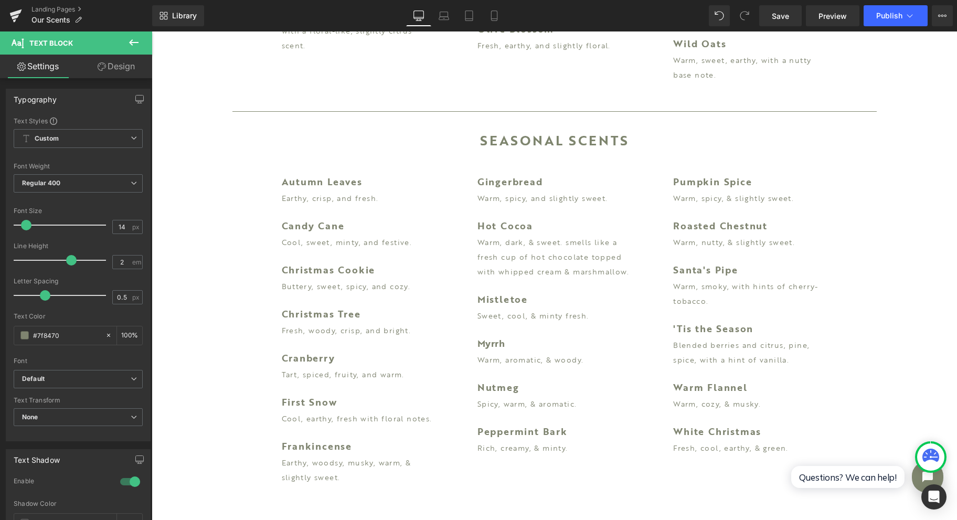
click at [764, 19] on link "Save" at bounding box center [780, 15] width 43 height 21
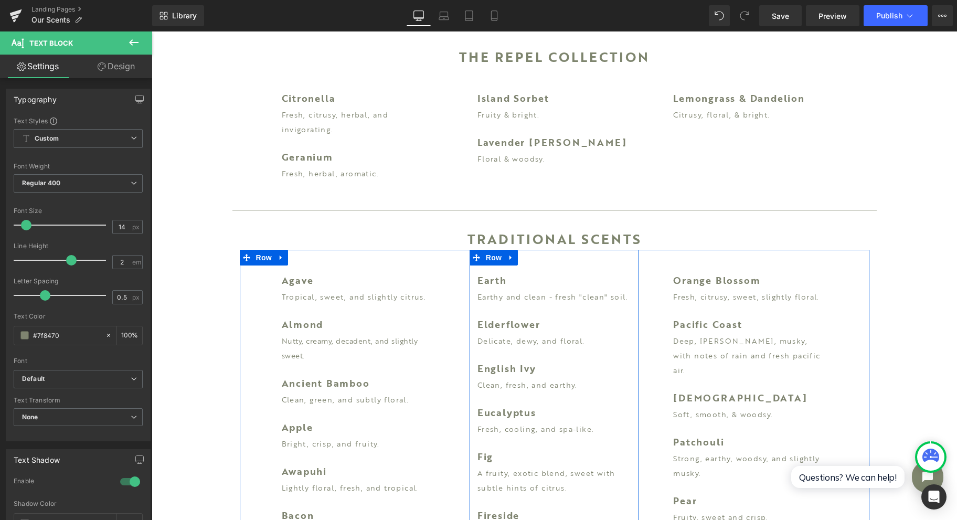
scroll to position [368, 0]
